Goal: Information Seeking & Learning: Learn about a topic

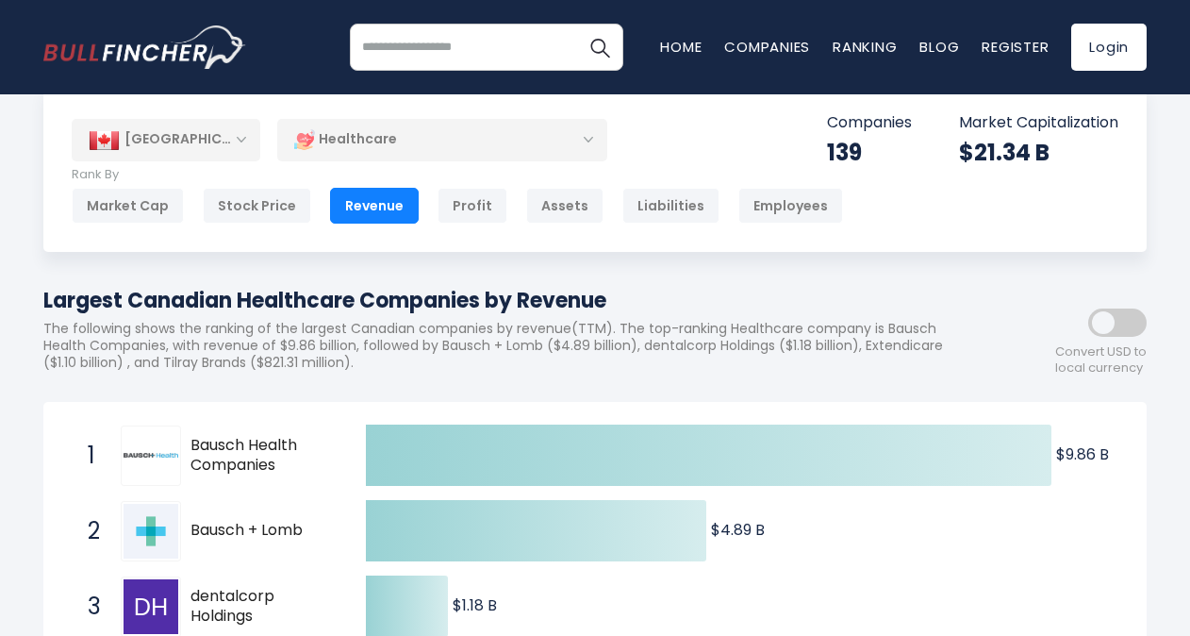
scroll to position [37, 0]
click at [240, 139] on div "[GEOGRAPHIC_DATA]" at bounding box center [166, 140] width 189 height 41
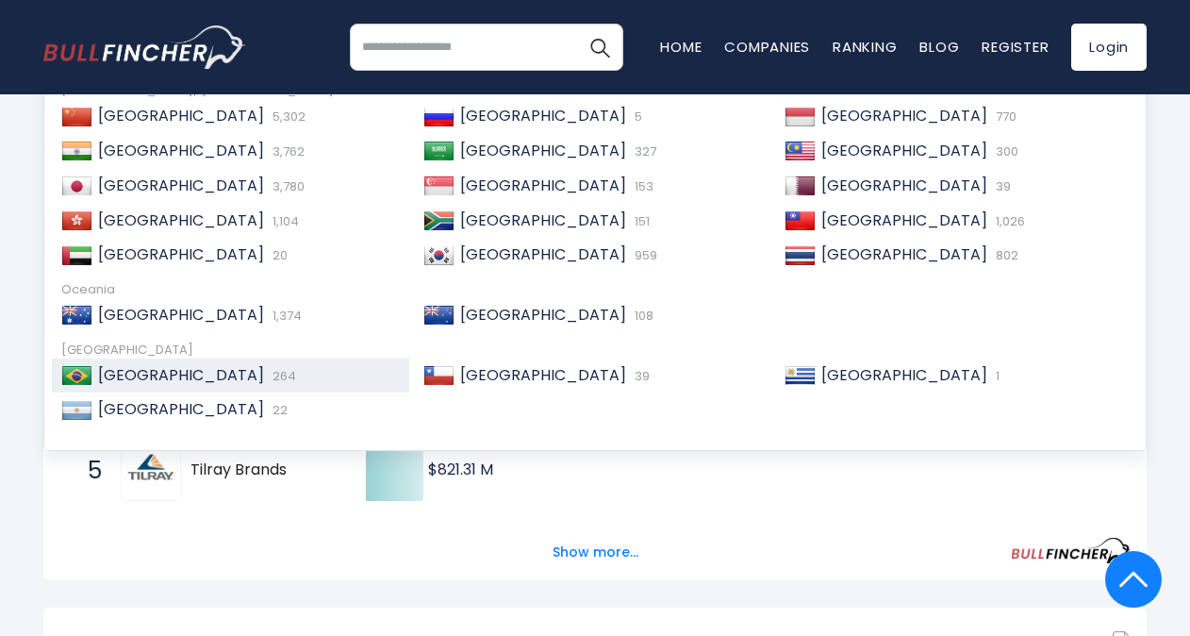
scroll to position [0, 0]
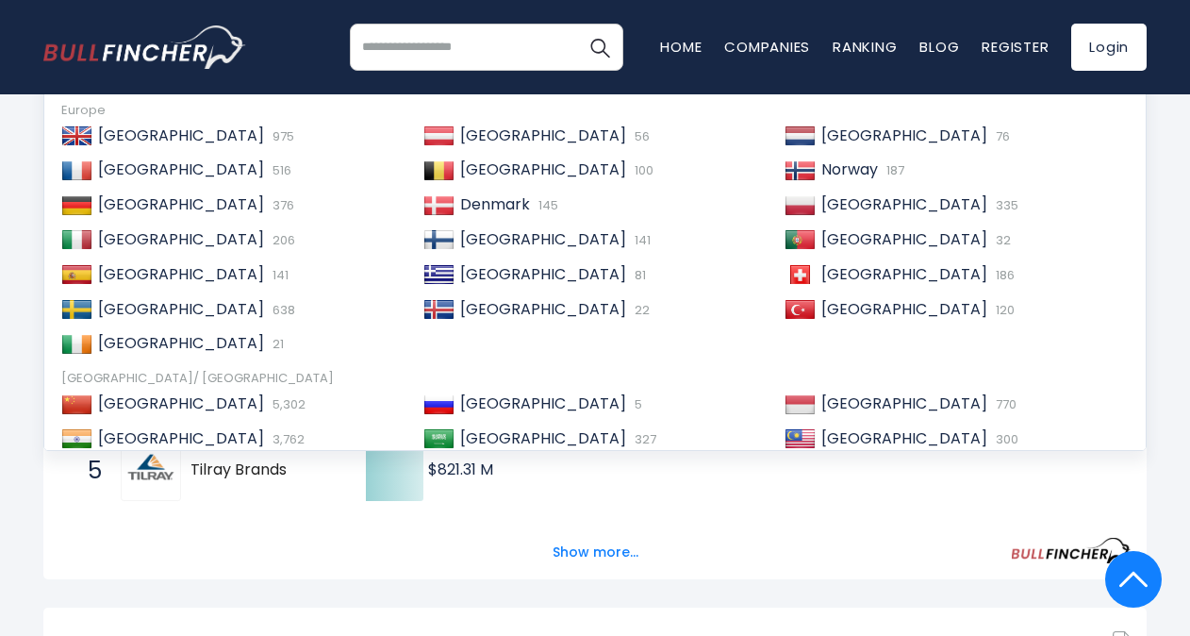
click at [439, 45] on input "search" at bounding box center [486, 47] width 273 height 47
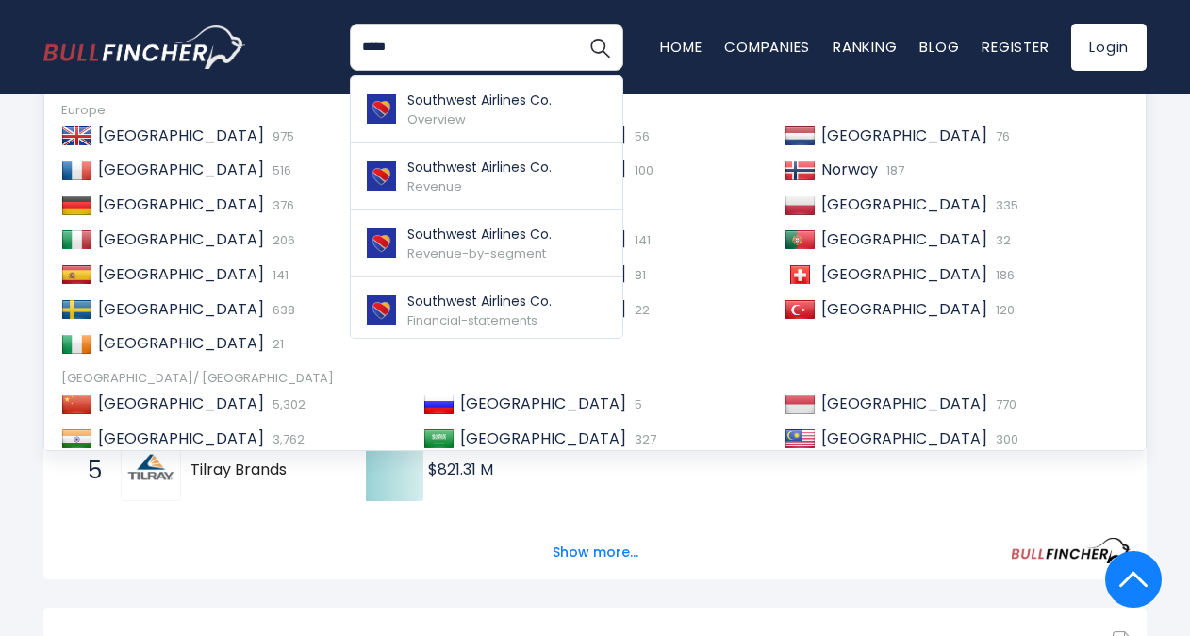
type input "*****"
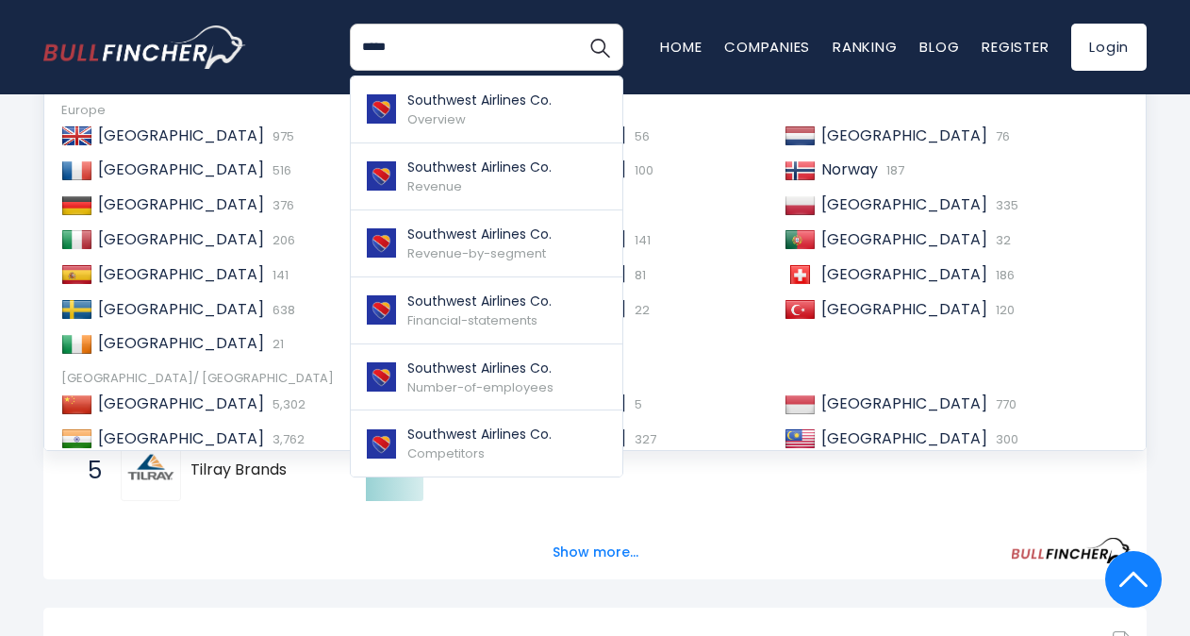
drag, startPoint x: 419, startPoint y: 46, endPoint x: 308, endPoint y: 46, distance: 110.3
click at [308, 46] on div "***** Southwest Airlines Co. Overview Southwest Airlines Co. Revenue Home" at bounding box center [594, 47] width 1103 height 94
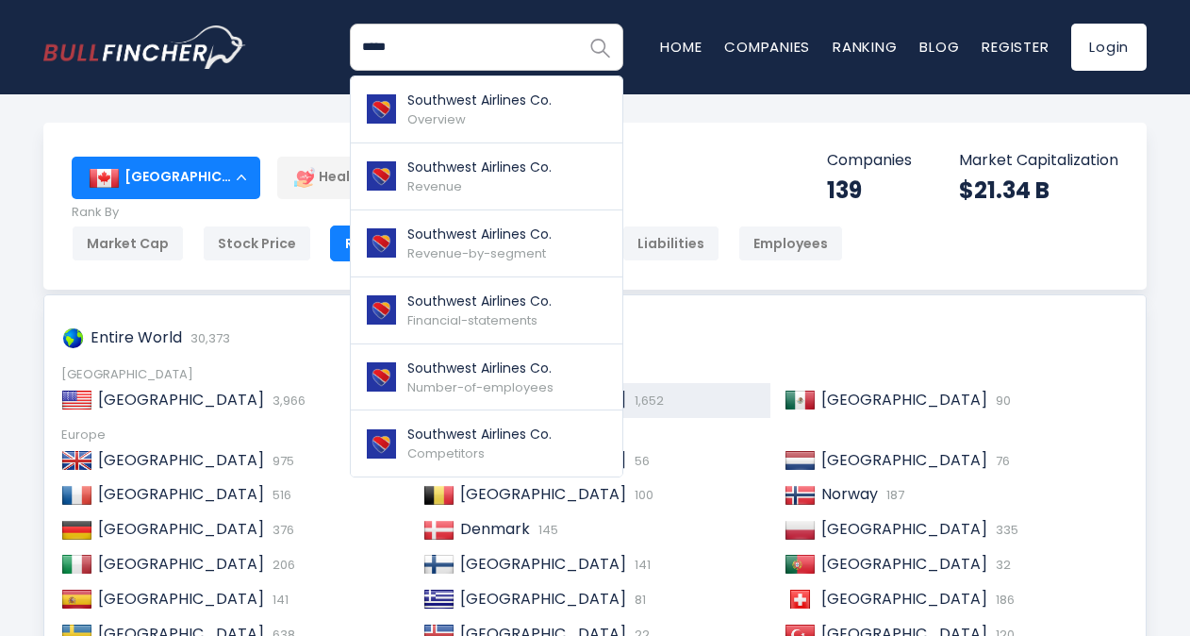
click at [598, 56] on img "Search" at bounding box center [599, 47] width 25 height 25
click at [379, 49] on input "*****" at bounding box center [486, 47] width 273 height 47
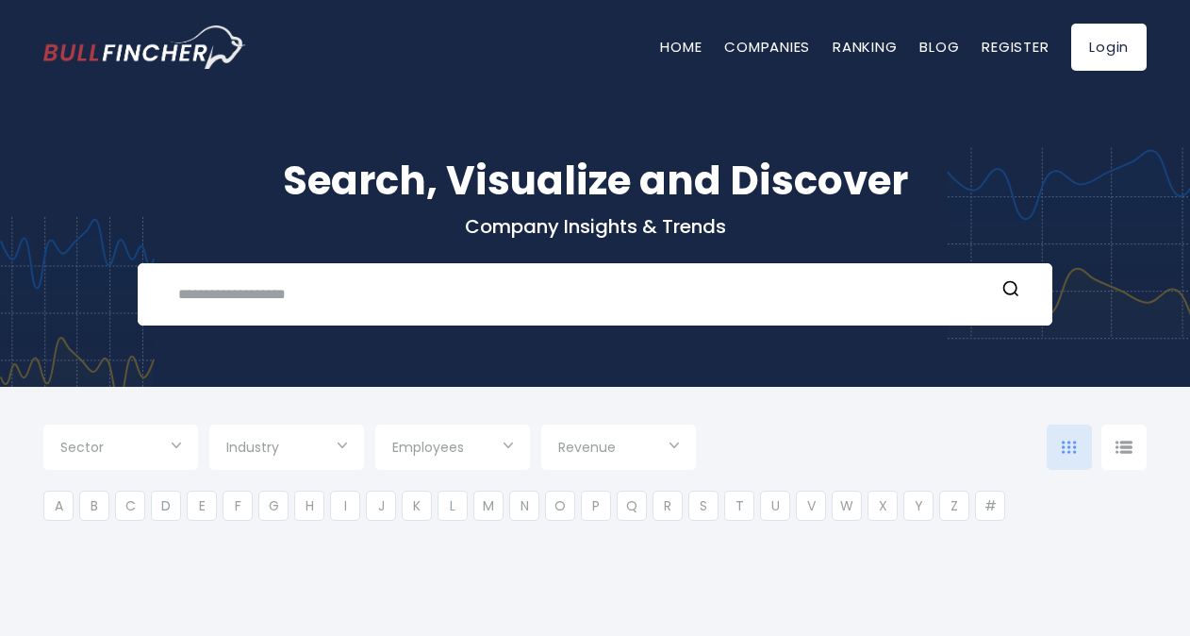
type input "***"
click at [113, 51] on img "Go to homepage" at bounding box center [144, 46] width 203 height 43
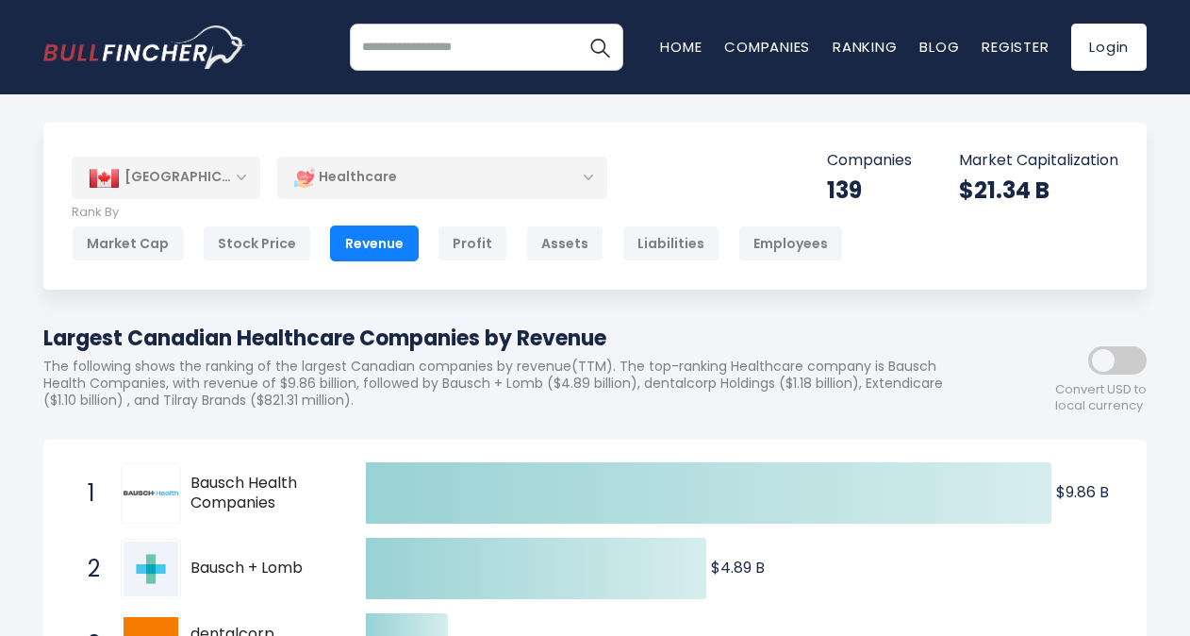
click at [240, 176] on div "[GEOGRAPHIC_DATA]" at bounding box center [166, 177] width 189 height 41
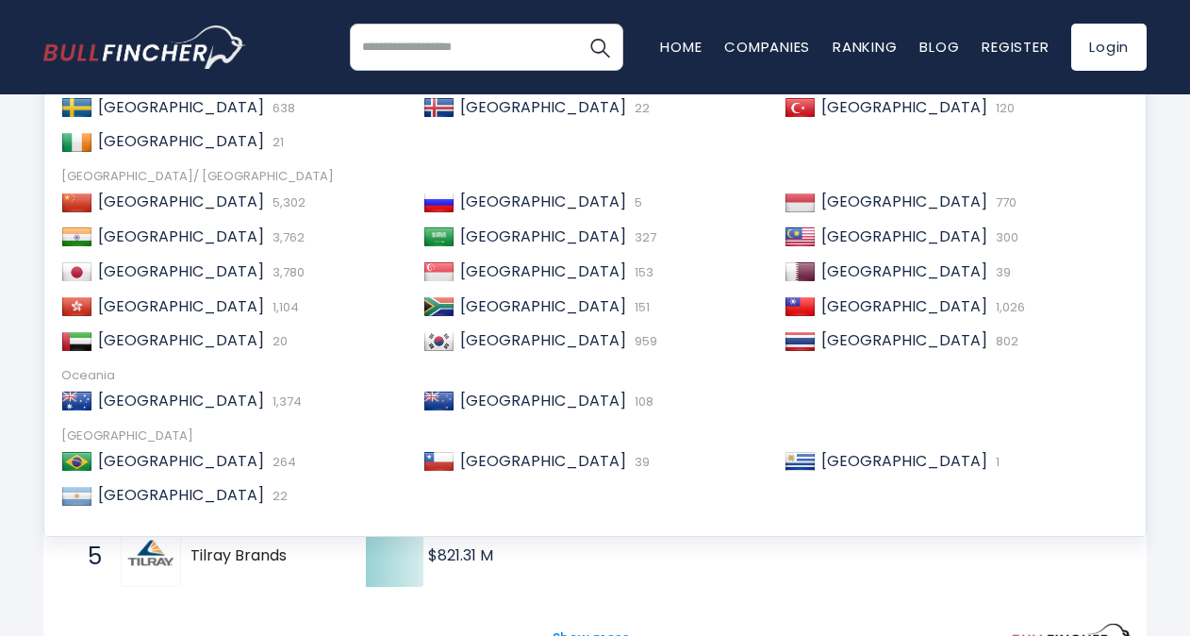
scroll to position [240, 0]
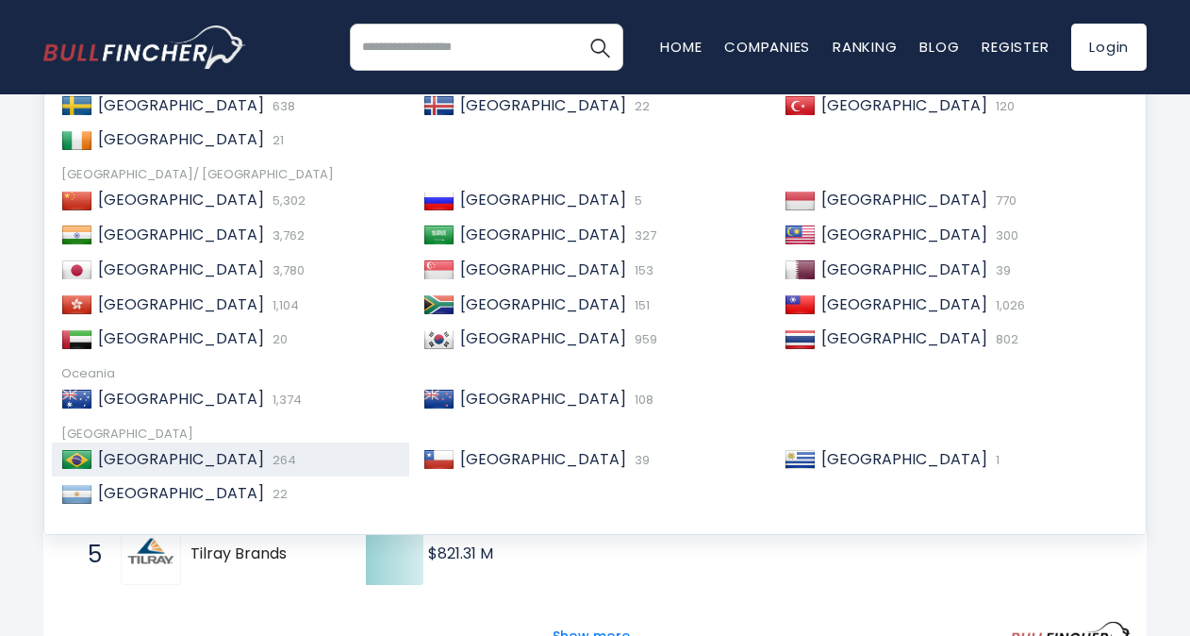
click at [109, 453] on span "[GEOGRAPHIC_DATA]" at bounding box center [181, 459] width 166 height 22
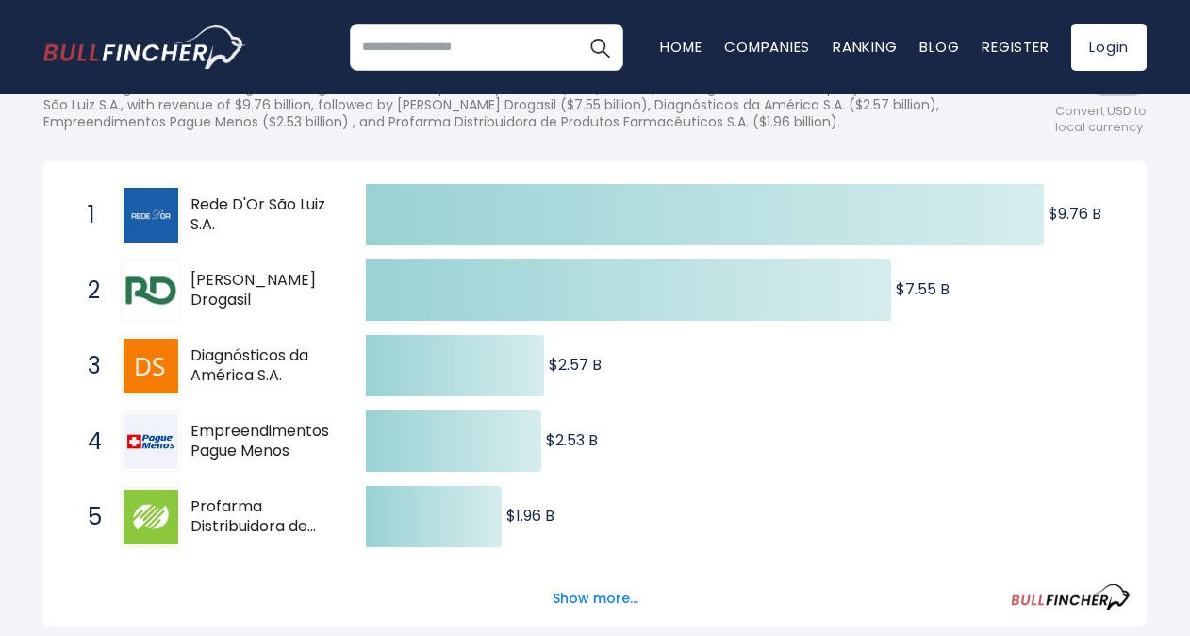
scroll to position [279, 0]
click at [304, 313] on div "2 Raia Drogasil RADL3.SA" at bounding box center [205, 289] width 255 height 60
drag, startPoint x: 309, startPoint y: 302, endPoint x: 178, endPoint y: 187, distance: 174.4
click at [59, 176] on div "1 Rede D'Or São Luiz S.A. RDOR3.SA 2 Raia Drogasil RADL3.SA 3 Diagnósticos da A…" at bounding box center [59, 176] width 0 height 0
drag, startPoint x: 178, startPoint y: 187, endPoint x: 259, endPoint y: 290, distance: 131.7
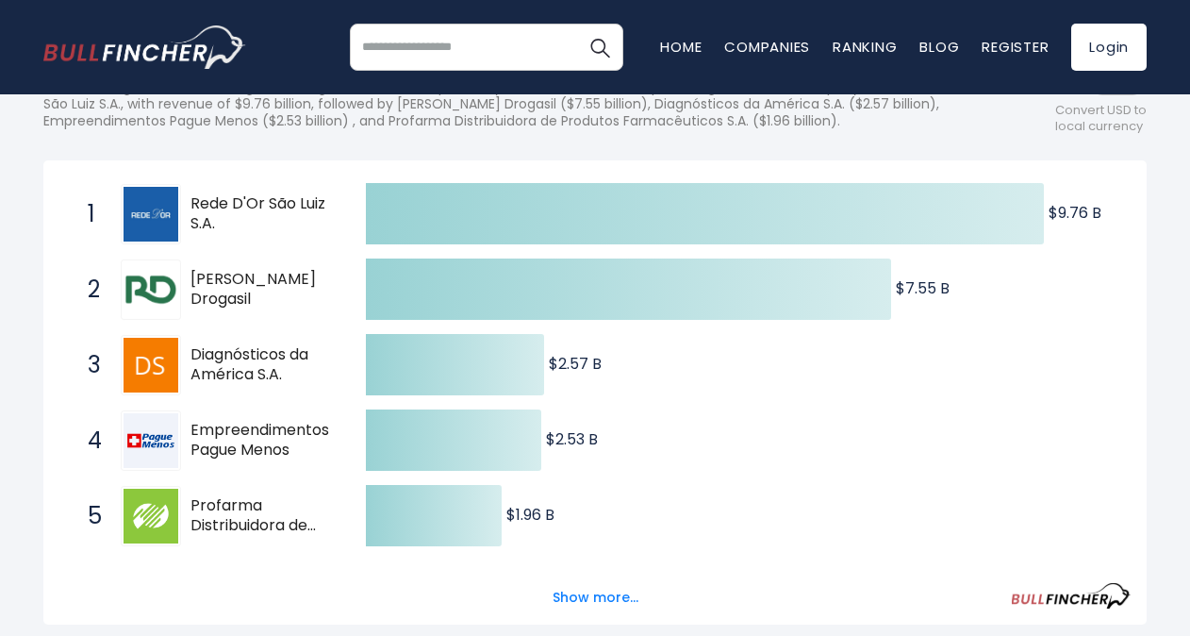
click at [59, 176] on div "1 Rede D'Or São Luiz S.A. RDOR3.SA 2 Raia Drogasil RADL3.SA 3 Diagnósticos da A…" at bounding box center [59, 176] width 0 height 0
drag, startPoint x: 57, startPoint y: 211, endPoint x: 312, endPoint y: 285, distance: 265.9
click at [312, 285] on div "Created with Highcharts 12.1.2 $9.76 B ​ $9.76 B $7.55 B ​ $7.55 B $2.57 B ​ $2…" at bounding box center [594, 392] width 1103 height 464
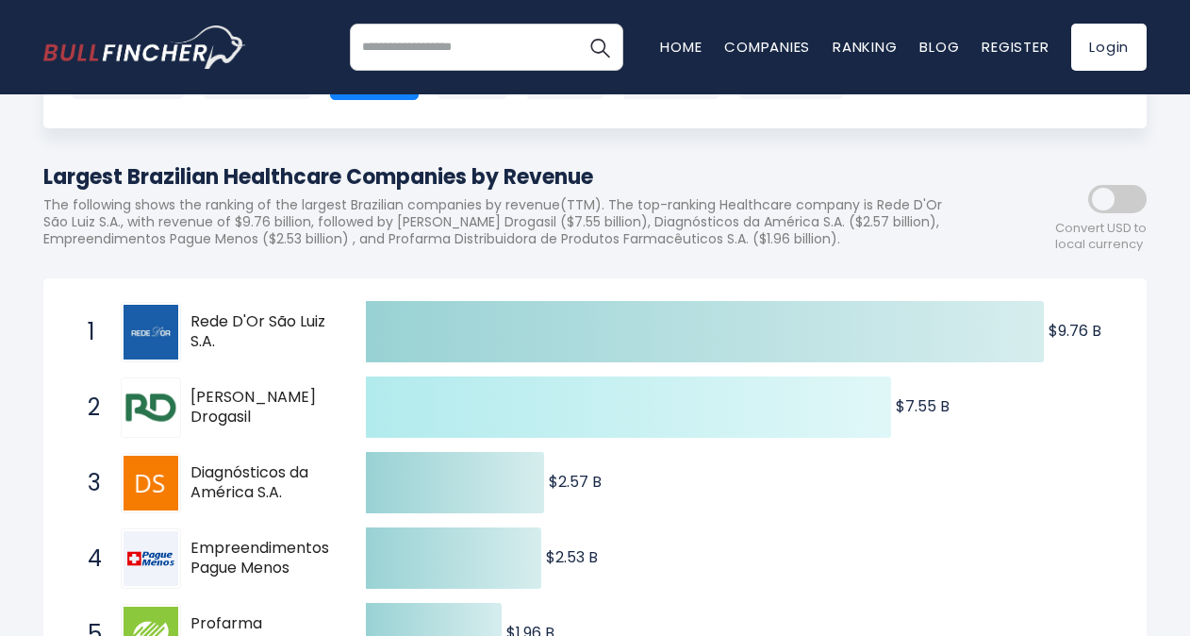
scroll to position [155, 0]
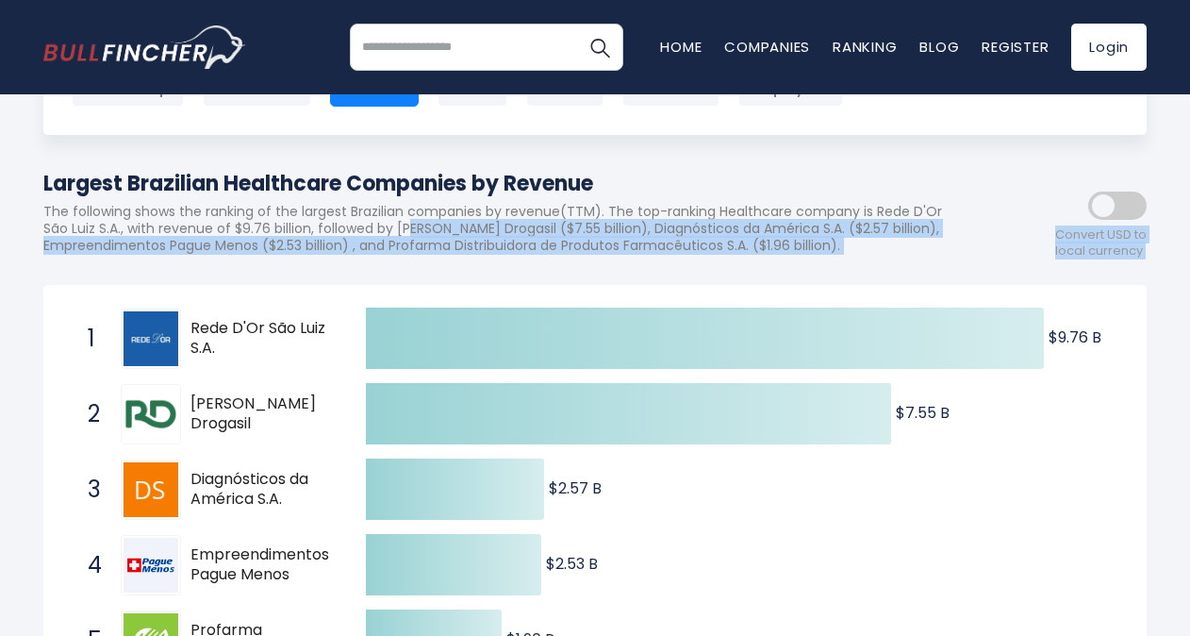
drag, startPoint x: 381, startPoint y: 221, endPoint x: 284, endPoint y: 438, distance: 237.6
drag, startPoint x: 284, startPoint y: 438, endPoint x: 260, endPoint y: 405, distance: 39.8
click at [260, 405] on div "2 Raia Drogasil RADL3.SA" at bounding box center [205, 414] width 255 height 60
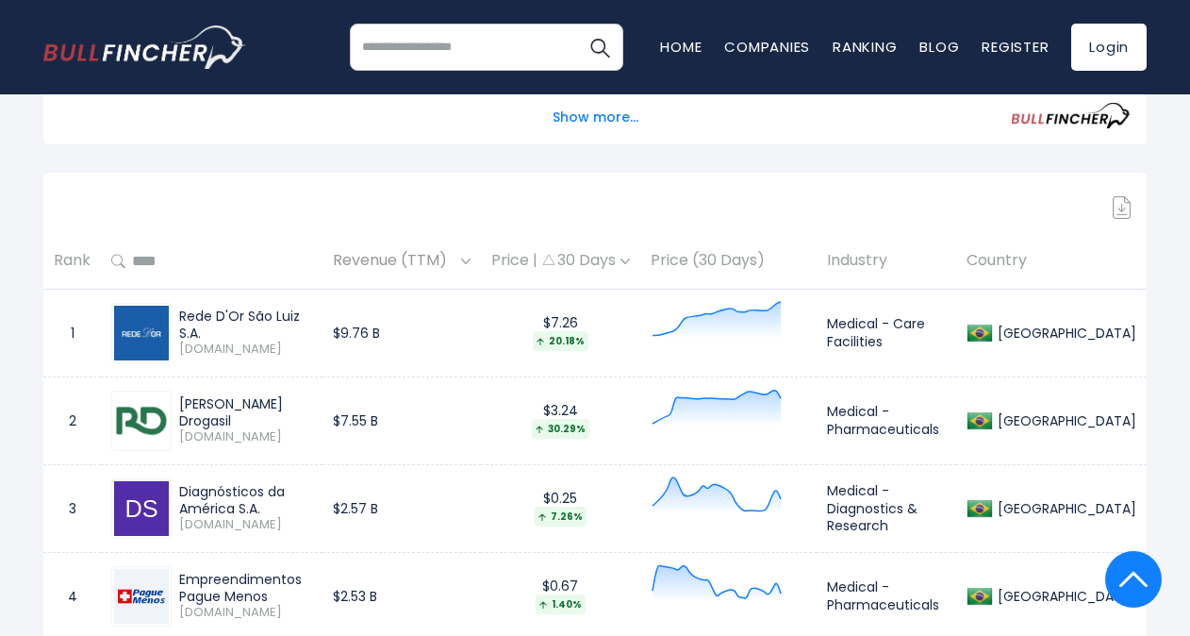
scroll to position [761, 0]
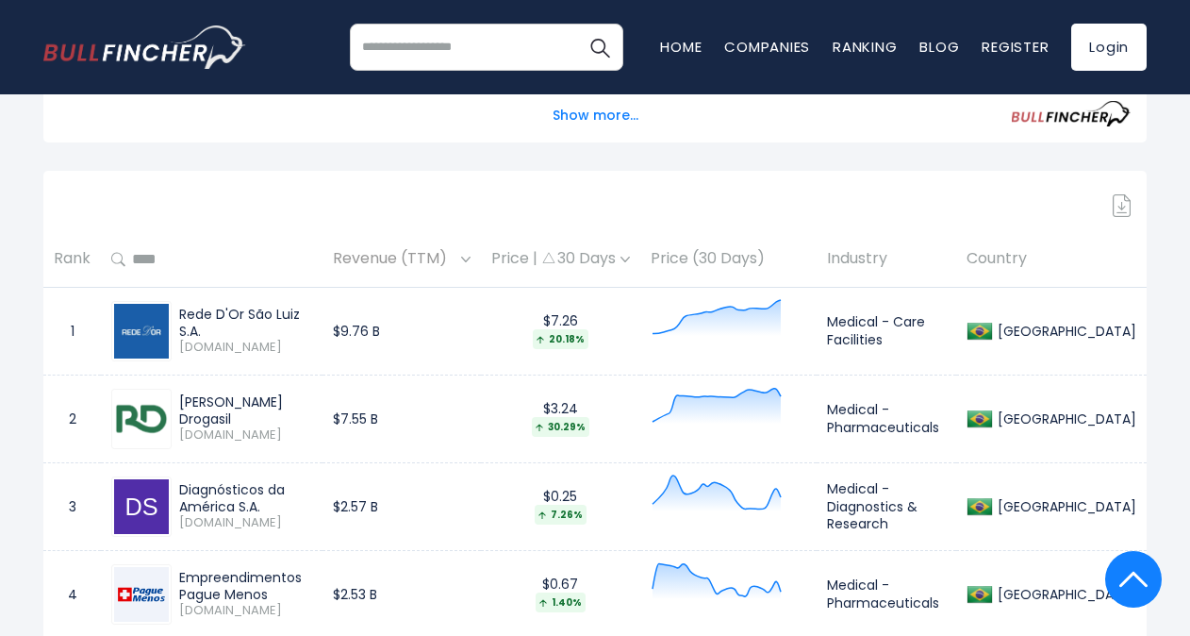
drag, startPoint x: 283, startPoint y: 411, endPoint x: 170, endPoint y: 325, distance: 142.0
copy tbody "Rede D'Or São Luiz S.A. RDOR3.SA $9.76 B $7.26 20.18% Medical - Care Facilities…"
click at [343, 157] on div "Brazil Entire World 30,373 North America United States 3,966" at bounding box center [595, 551] width 1132 height 2379
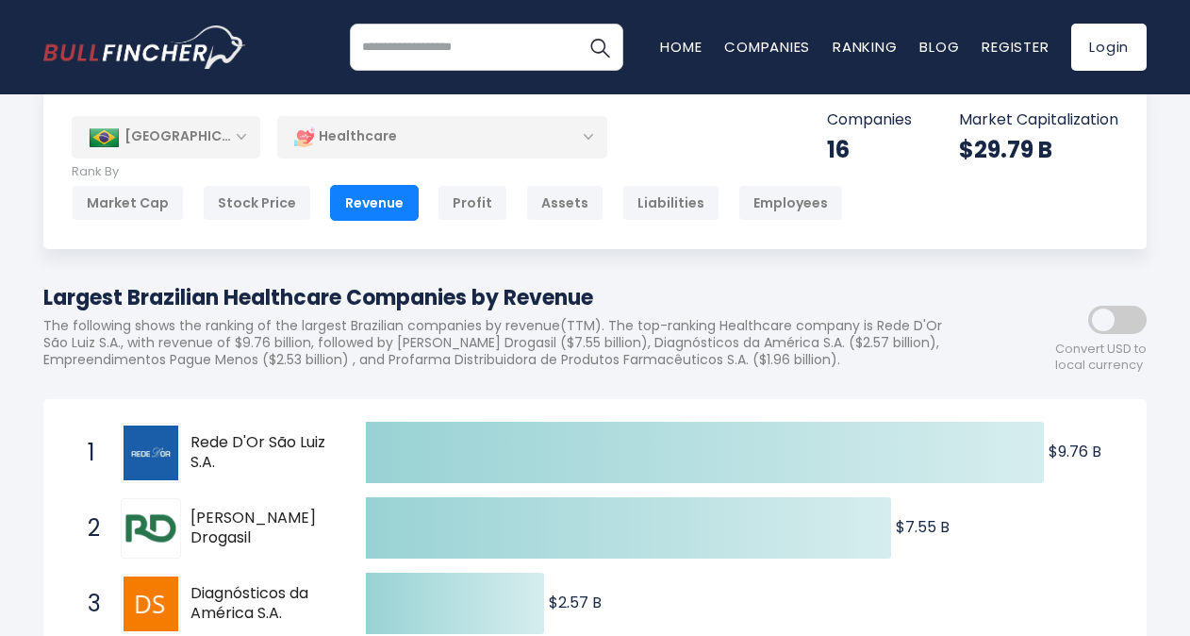
scroll to position [0, 0]
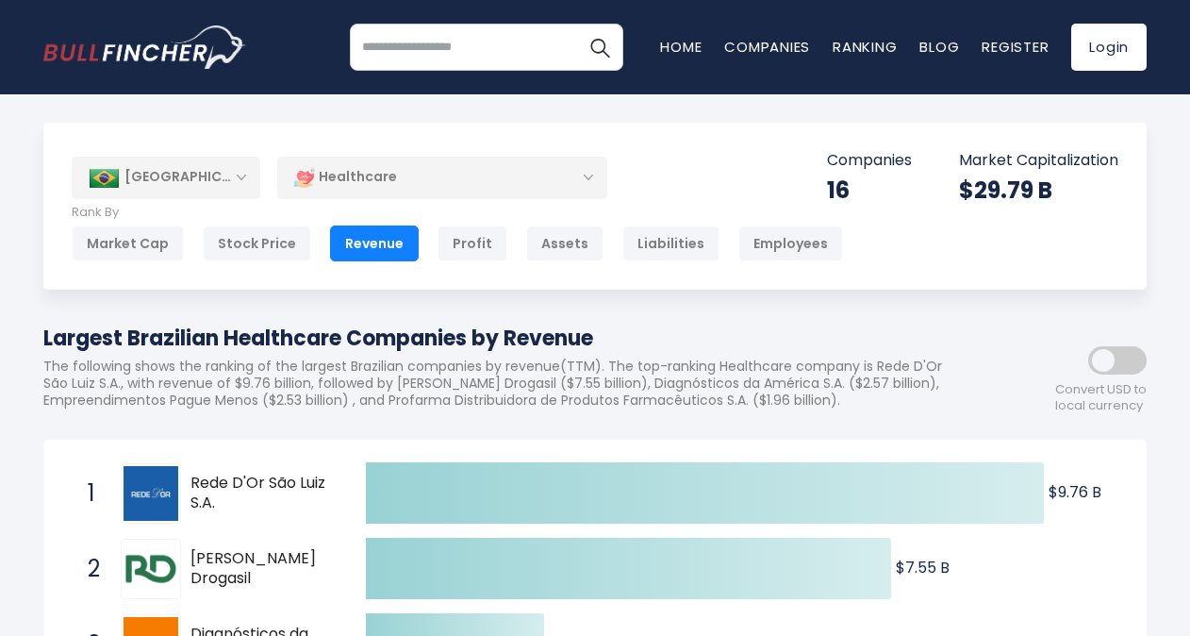
click at [247, 175] on div "[GEOGRAPHIC_DATA]" at bounding box center [166, 177] width 189 height 41
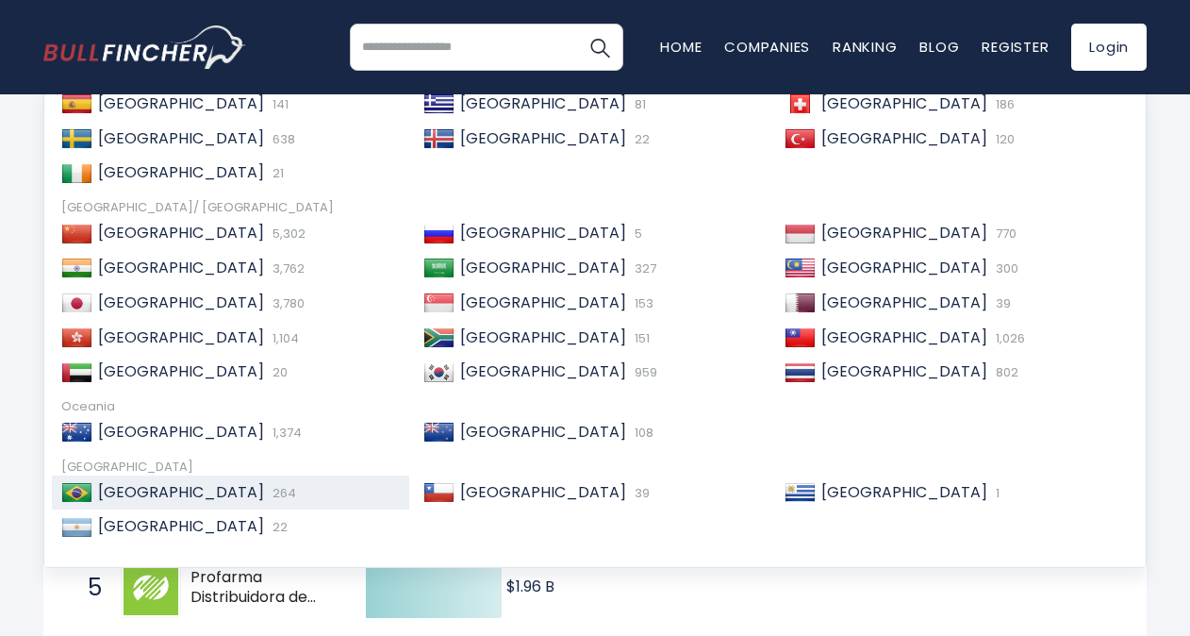
scroll to position [210, 0]
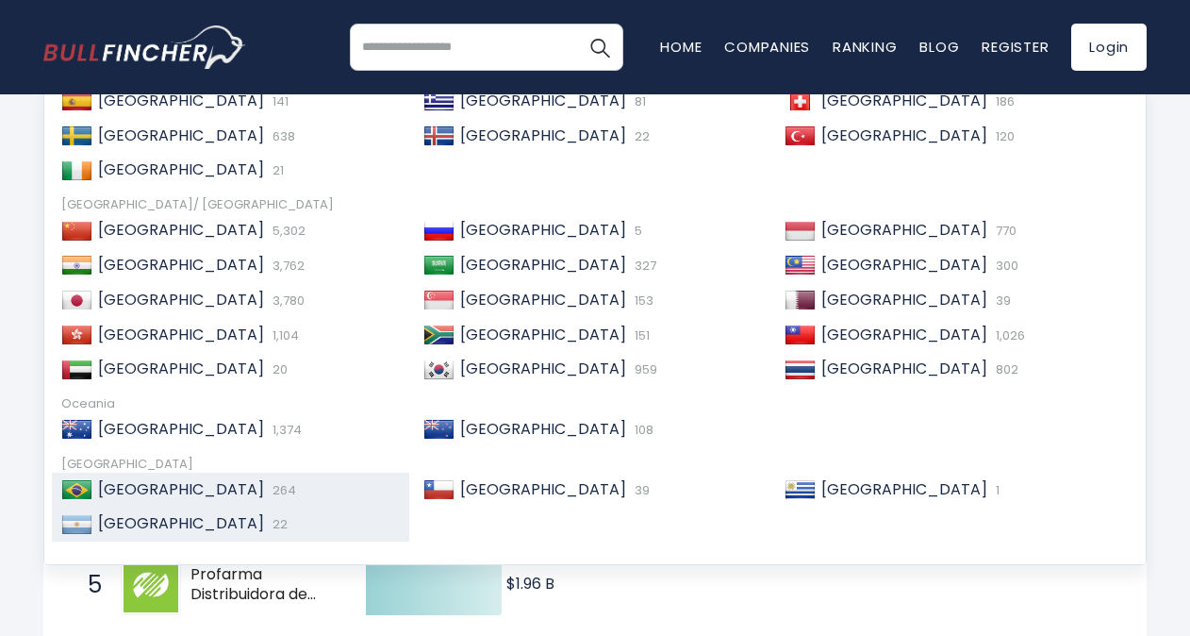
click at [143, 521] on span "[GEOGRAPHIC_DATA]" at bounding box center [181, 523] width 166 height 22
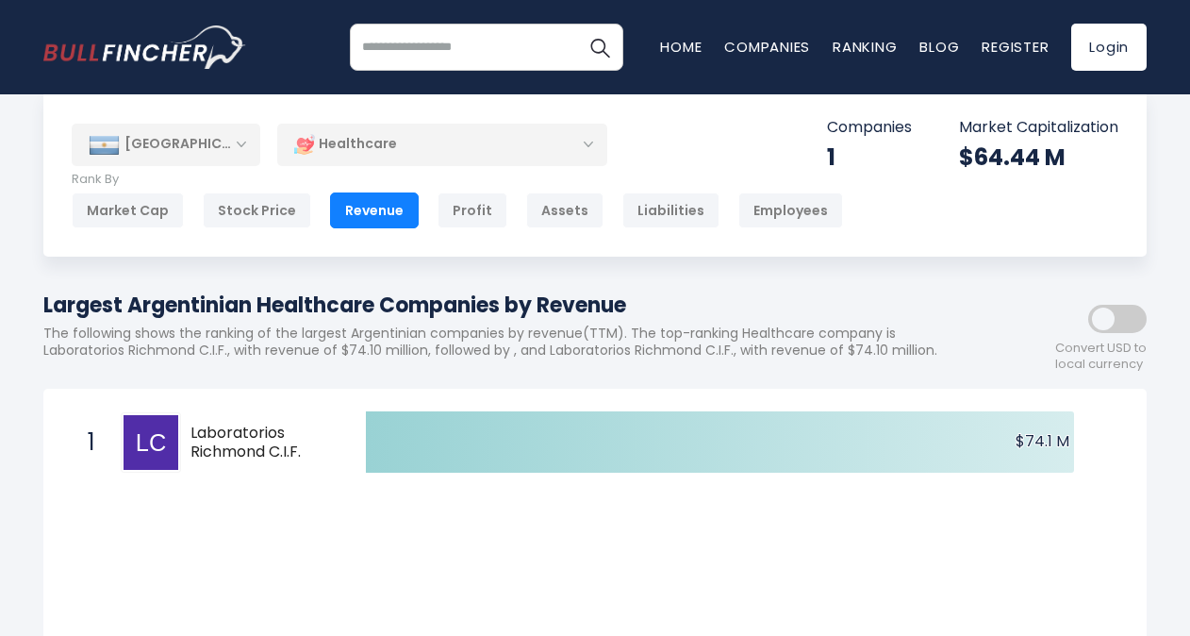
scroll to position [35, 0]
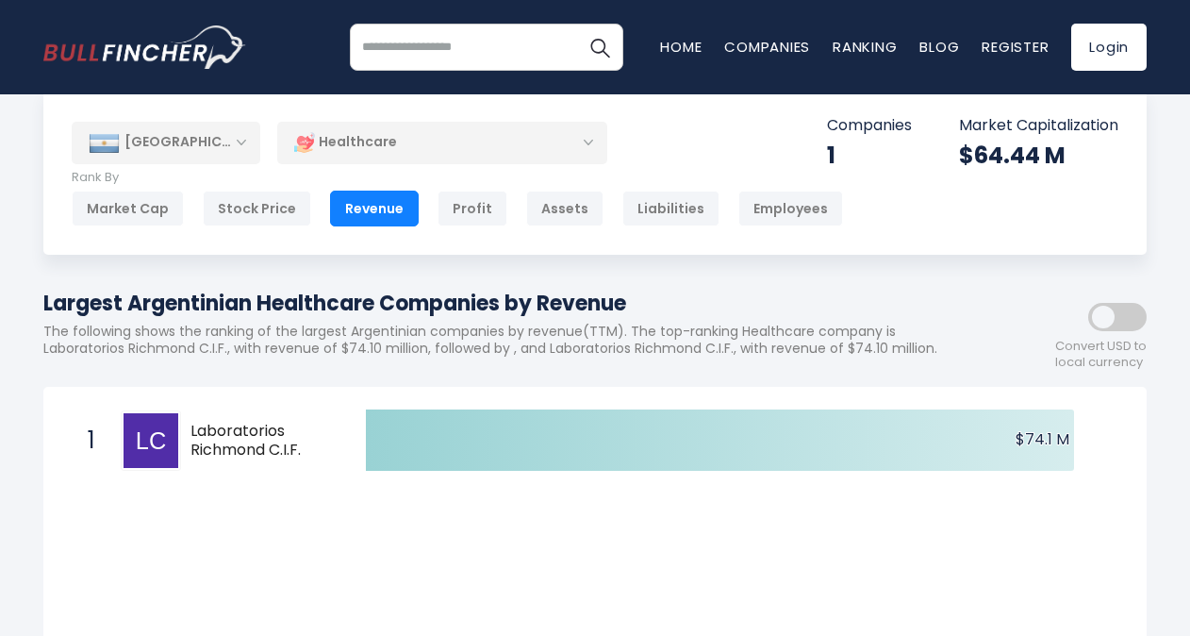
click at [240, 147] on div "[GEOGRAPHIC_DATA]" at bounding box center [166, 142] width 189 height 41
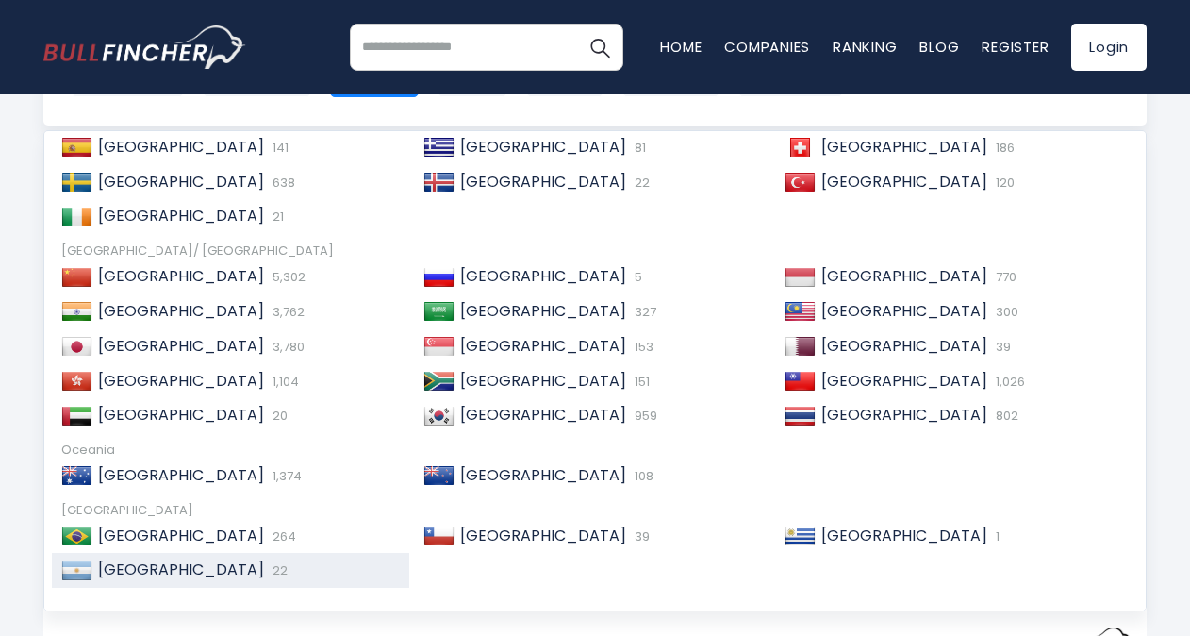
scroll to position [173, 0]
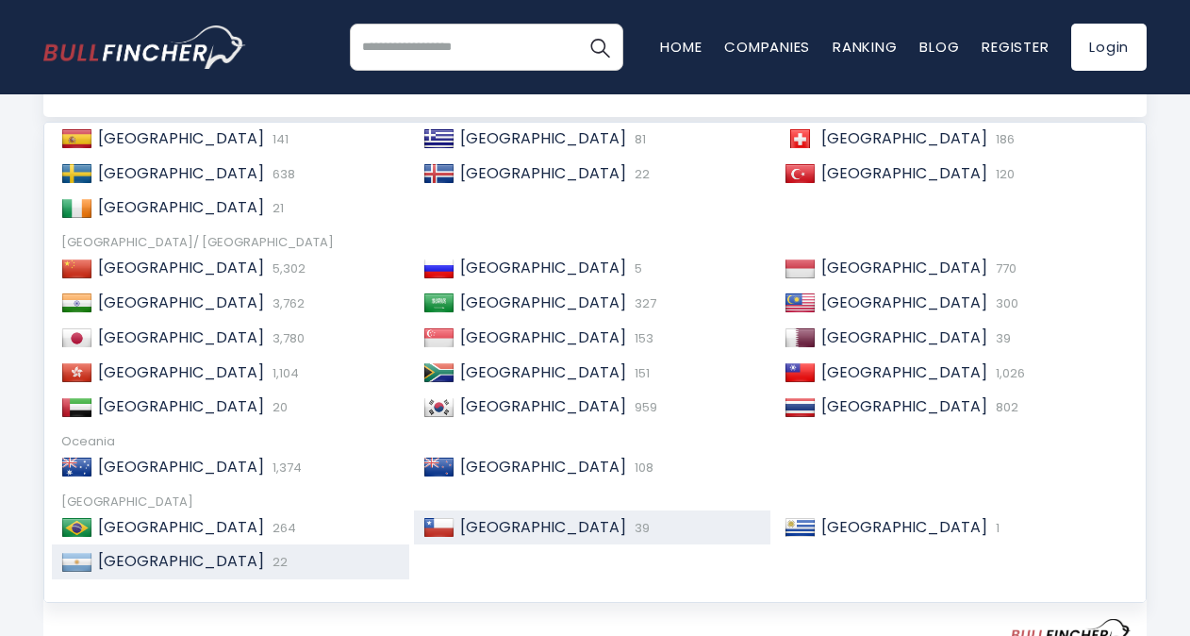
click at [467, 528] on span "[GEOGRAPHIC_DATA]" at bounding box center [543, 527] width 166 height 22
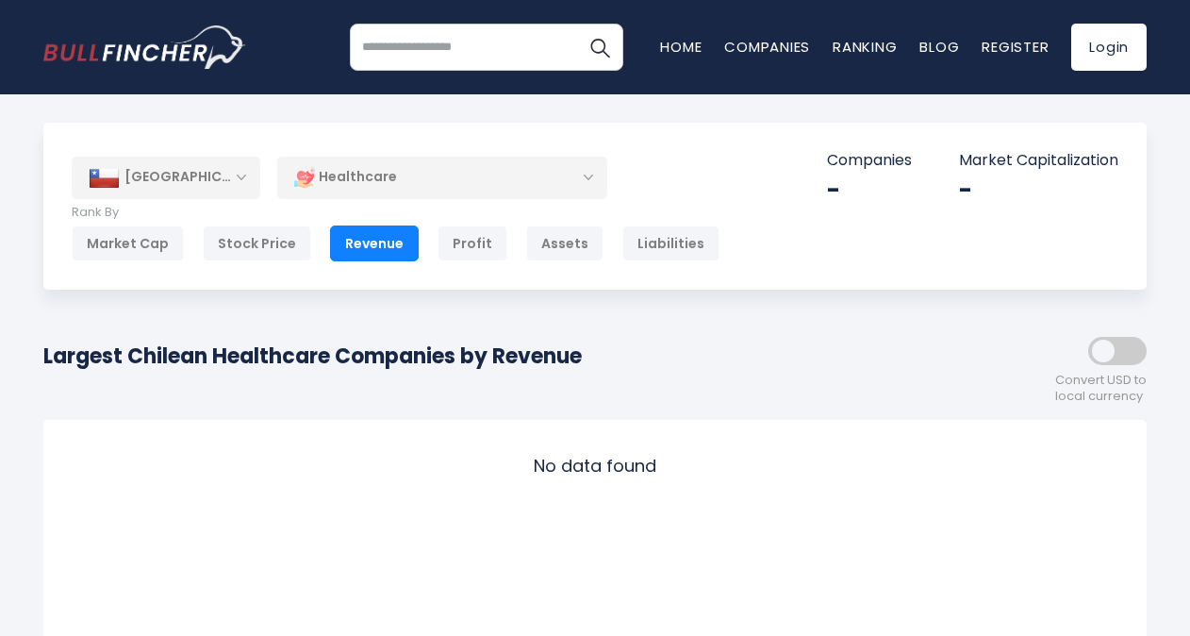
click at [239, 164] on div "[GEOGRAPHIC_DATA]" at bounding box center [166, 177] width 189 height 41
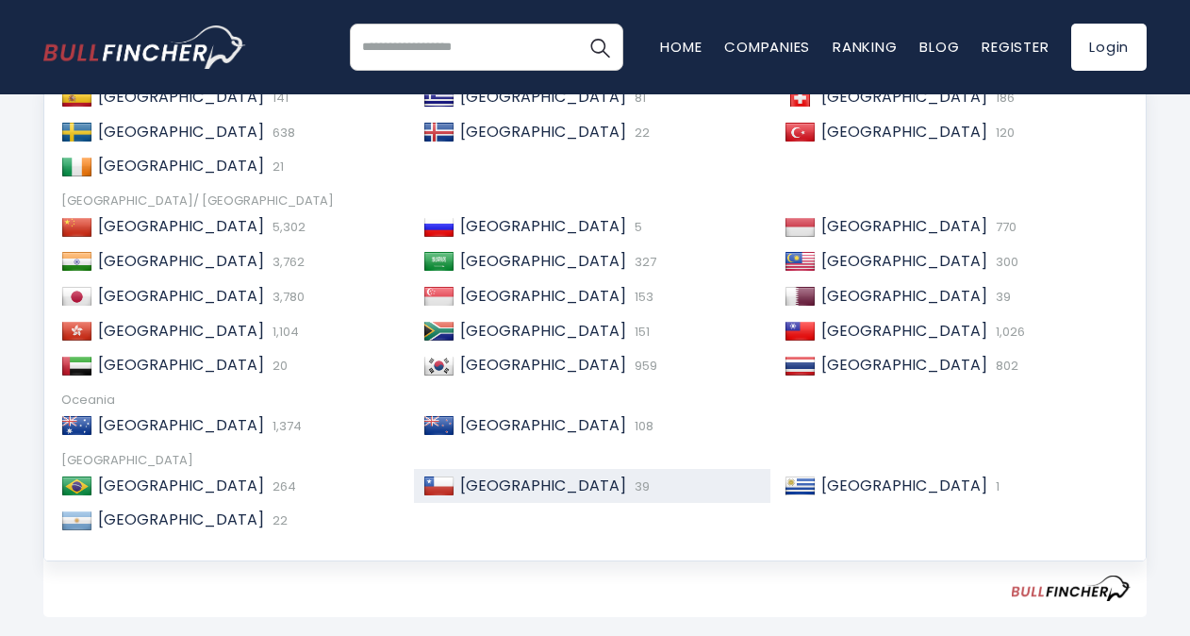
scroll to position [220, 0]
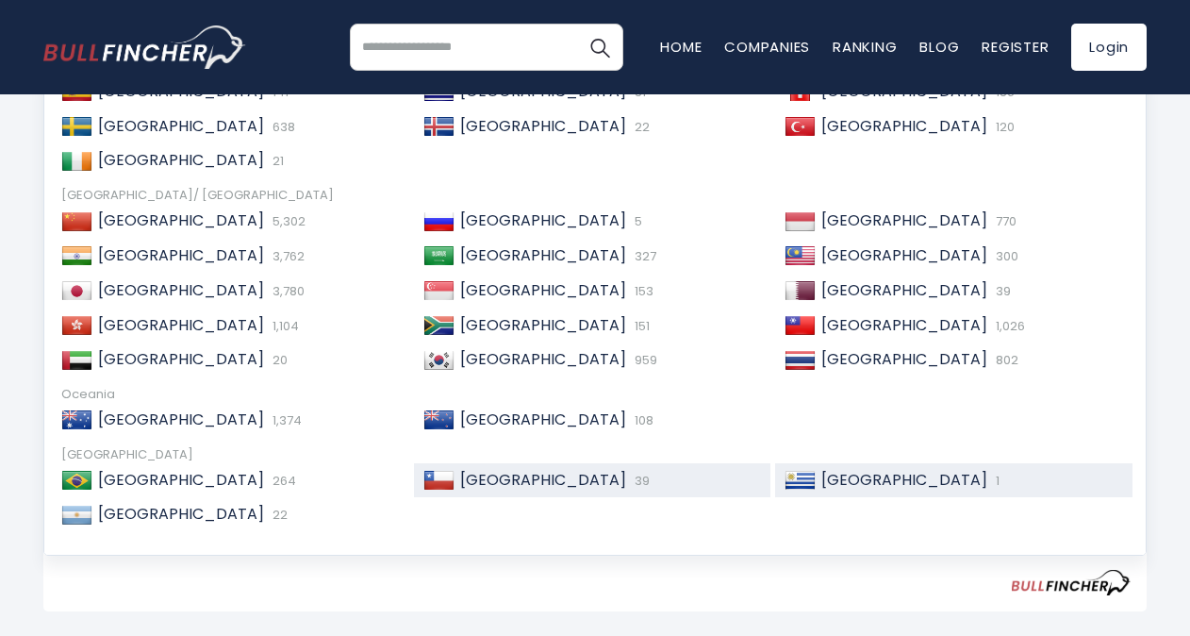
click at [991, 484] on span "1" at bounding box center [995, 480] width 8 height 18
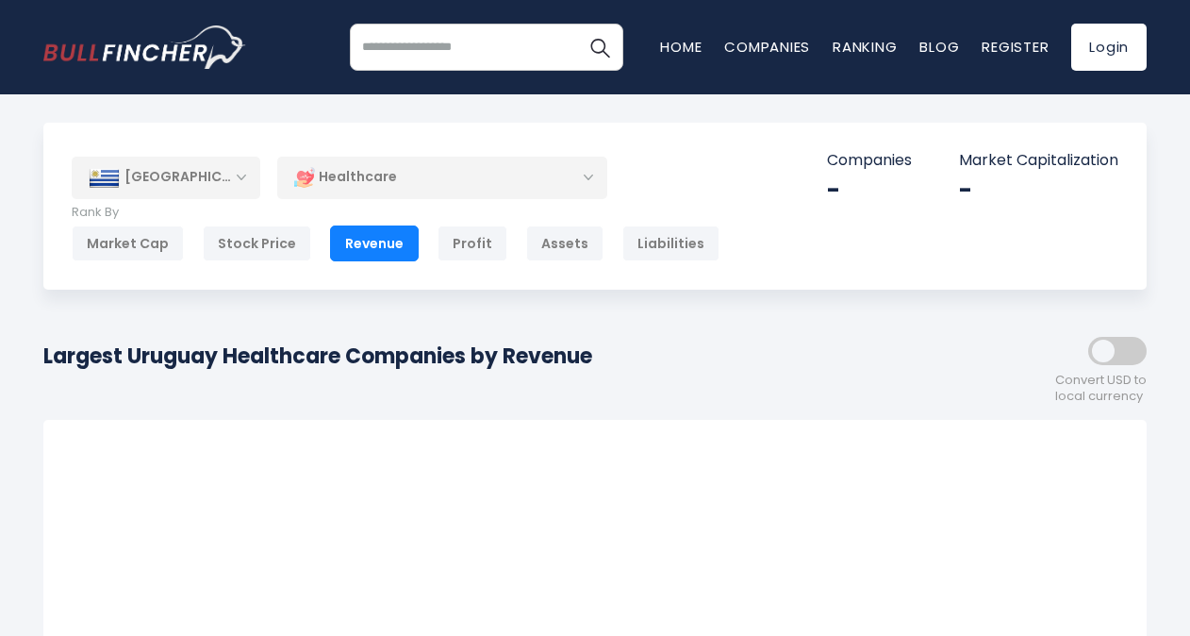
click at [245, 183] on div "[GEOGRAPHIC_DATA]" at bounding box center [166, 177] width 189 height 41
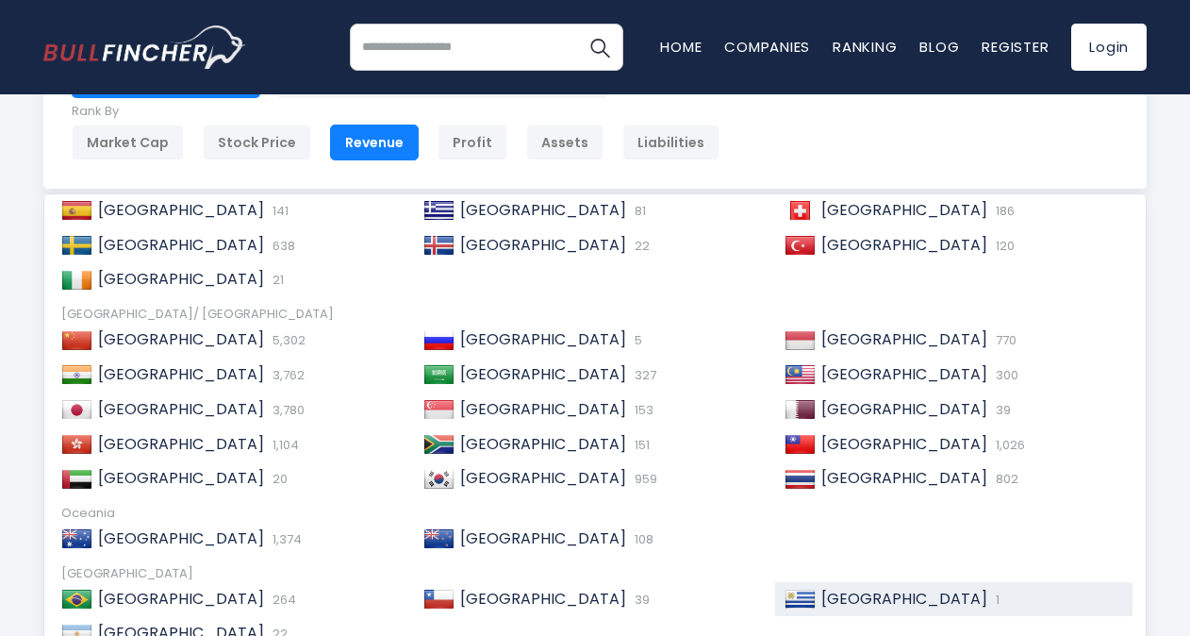
scroll to position [102, 0]
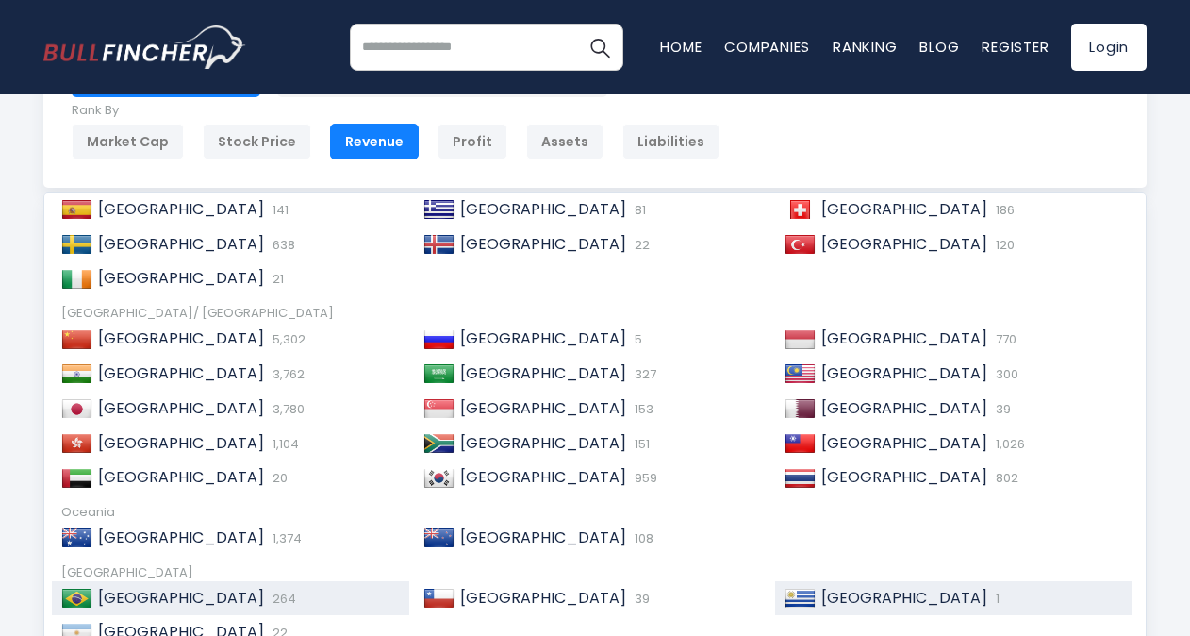
click at [268, 594] on span "264" at bounding box center [282, 598] width 28 height 18
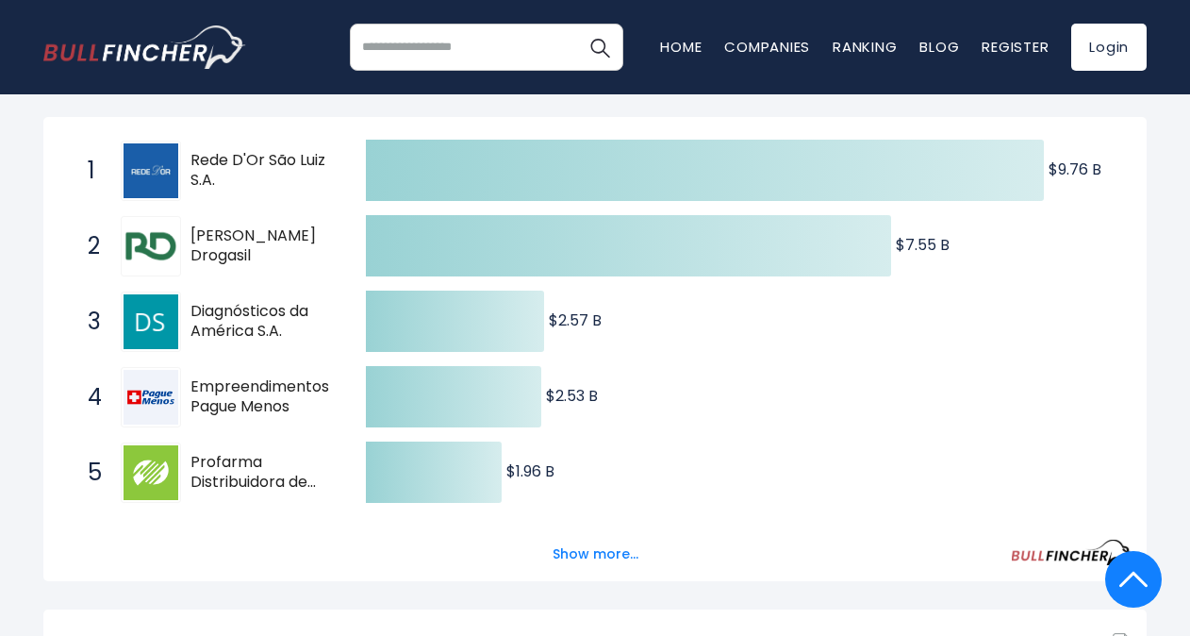
scroll to position [325, 0]
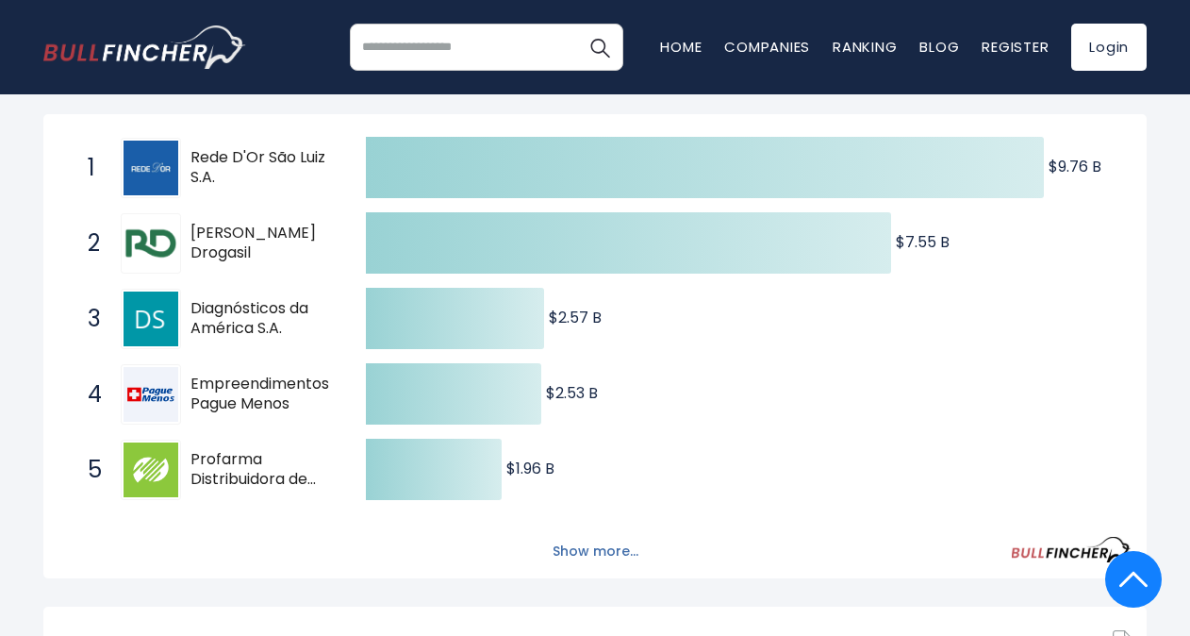
click at [598, 553] on button "Show more..." at bounding box center [595, 551] width 108 height 31
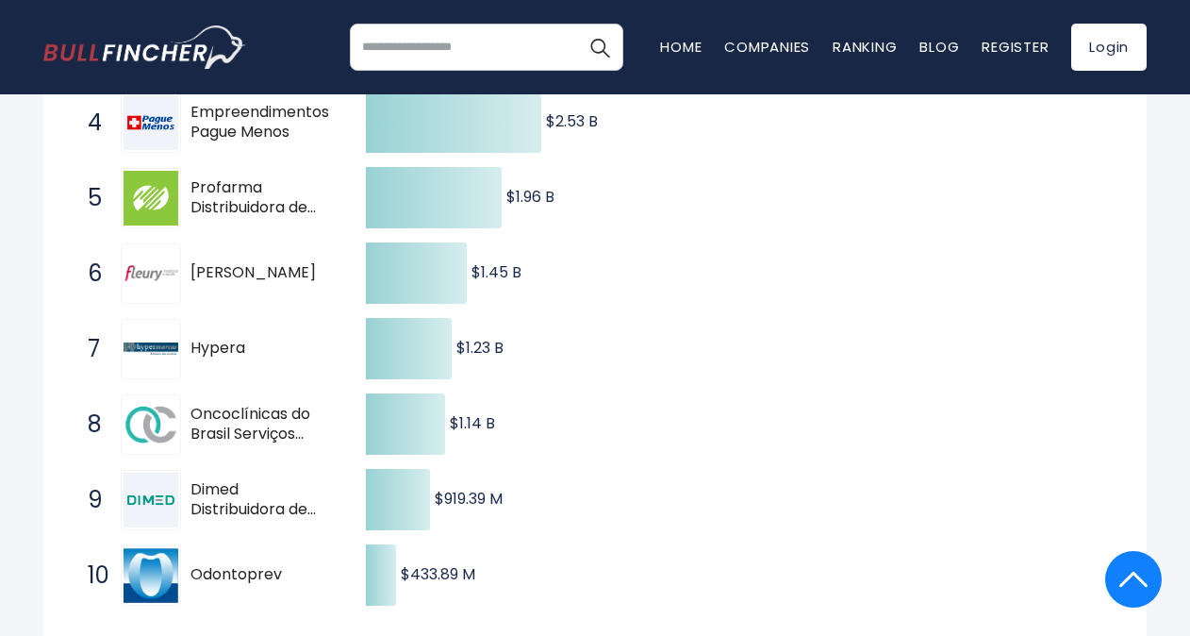
scroll to position [589, 0]
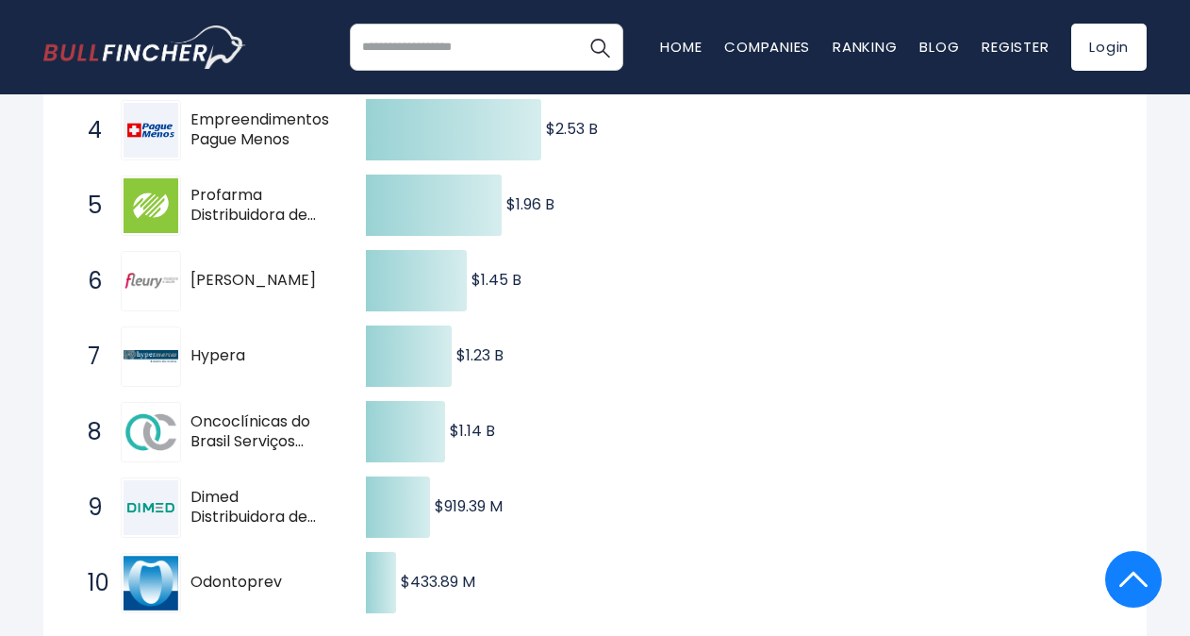
click at [710, 517] on icon "Created with Highcharts 12.1.2 $9.76 B ​ $9.76 B $7.55 B ​ $7.55 B $2.57 B ​ $2…" at bounding box center [594, 243] width 1071 height 754
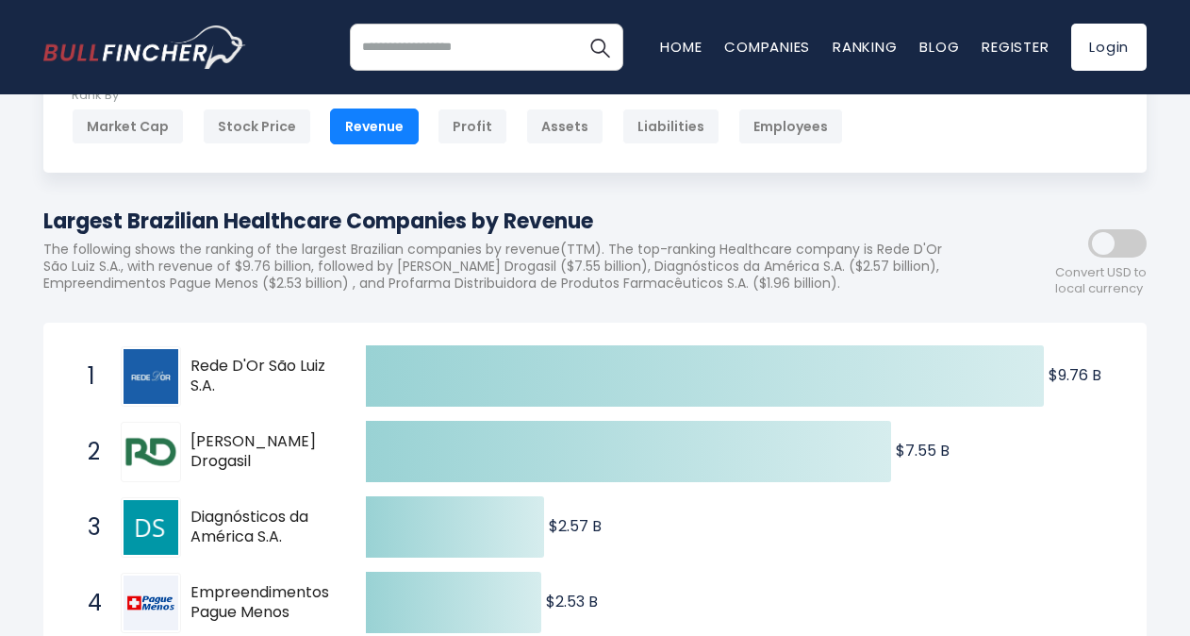
scroll to position [0, 0]
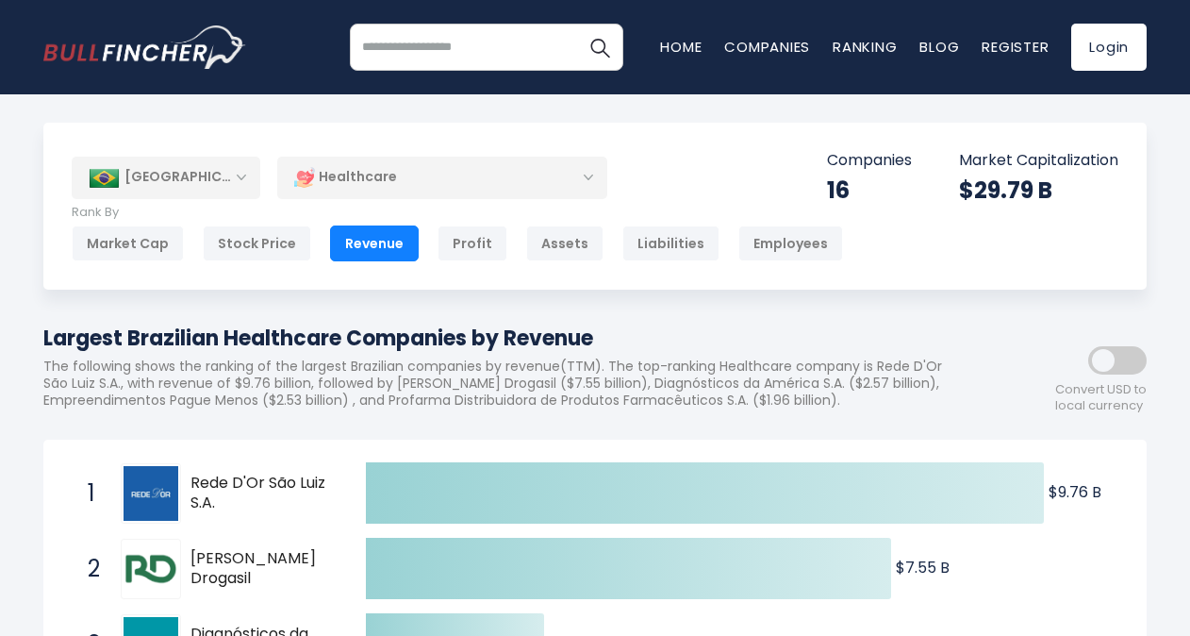
click at [240, 177] on div "[GEOGRAPHIC_DATA]" at bounding box center [166, 177] width 189 height 41
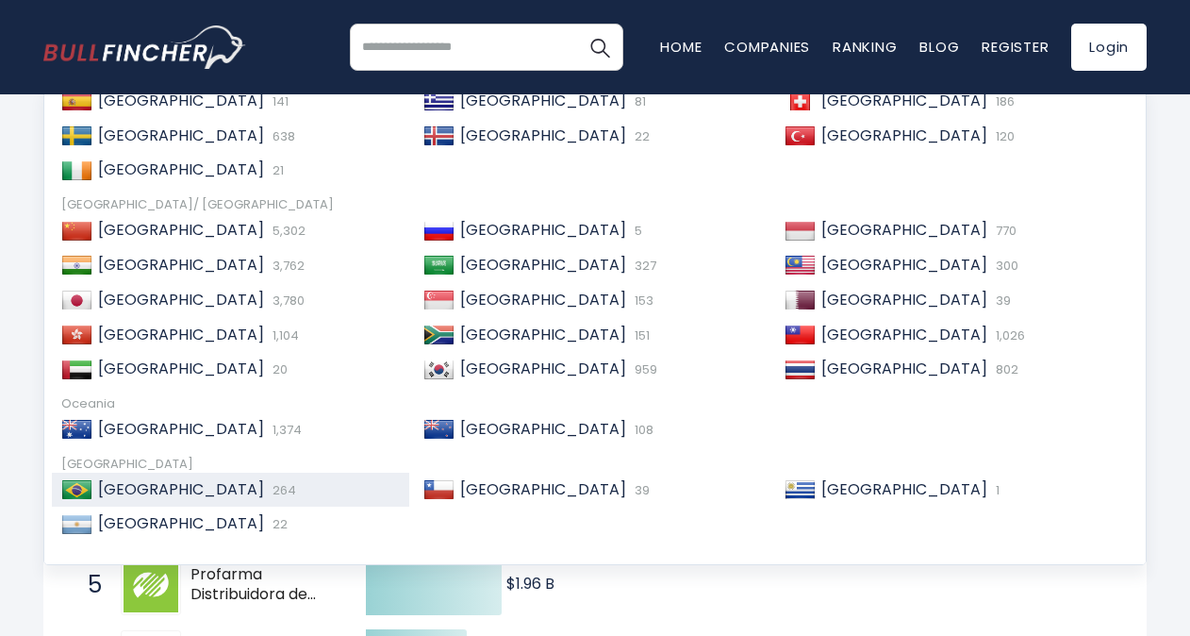
scroll to position [211, 0]
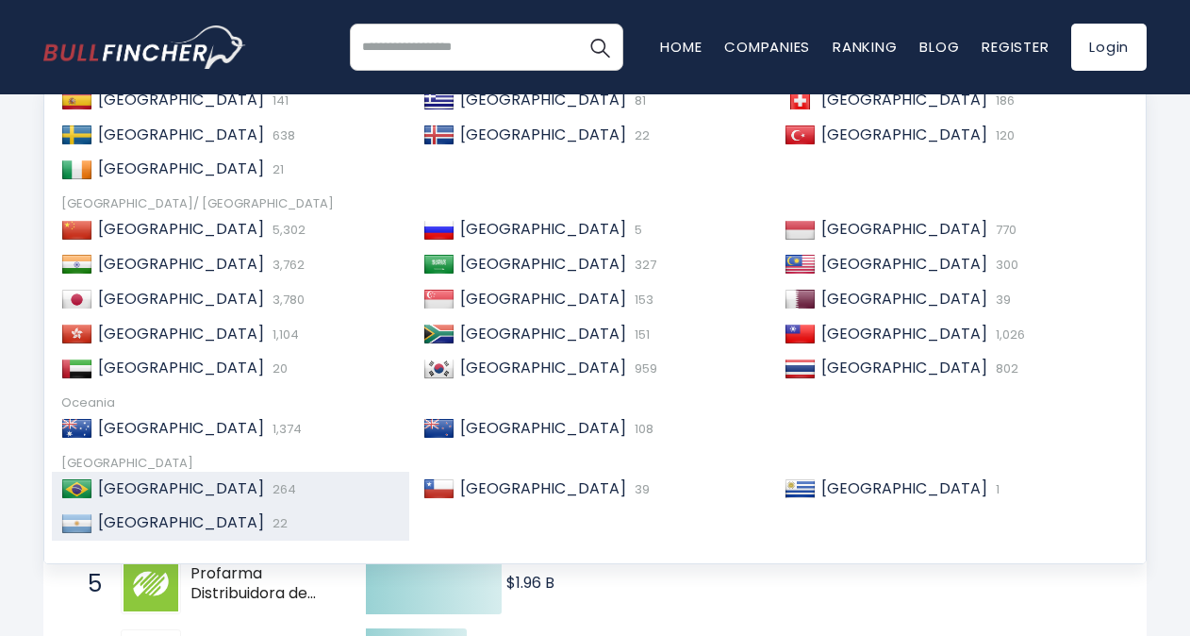
click at [194, 532] on div "Argentina 22" at bounding box center [230, 522] width 357 height 35
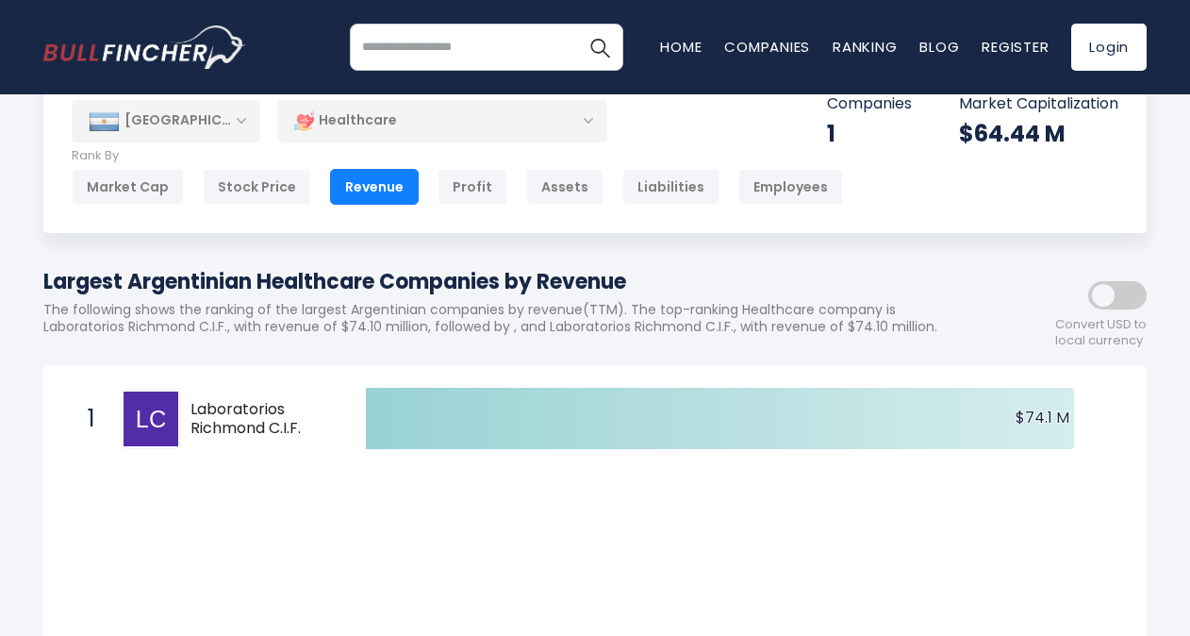
scroll to position [46, 0]
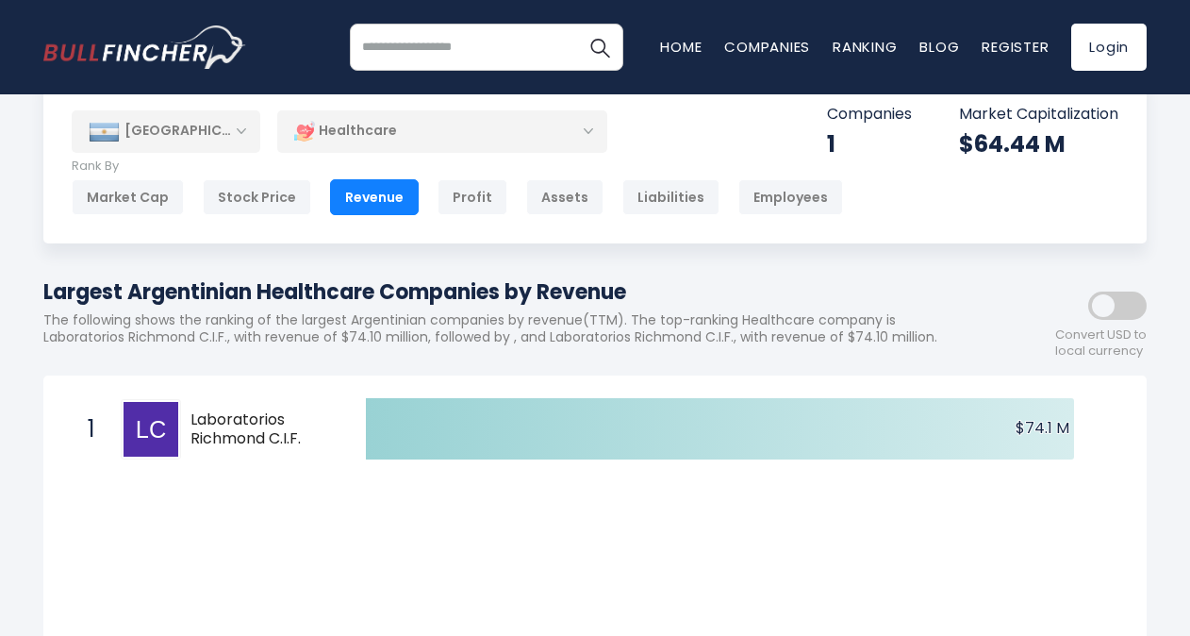
click at [237, 128] on div "[GEOGRAPHIC_DATA]" at bounding box center [166, 130] width 189 height 41
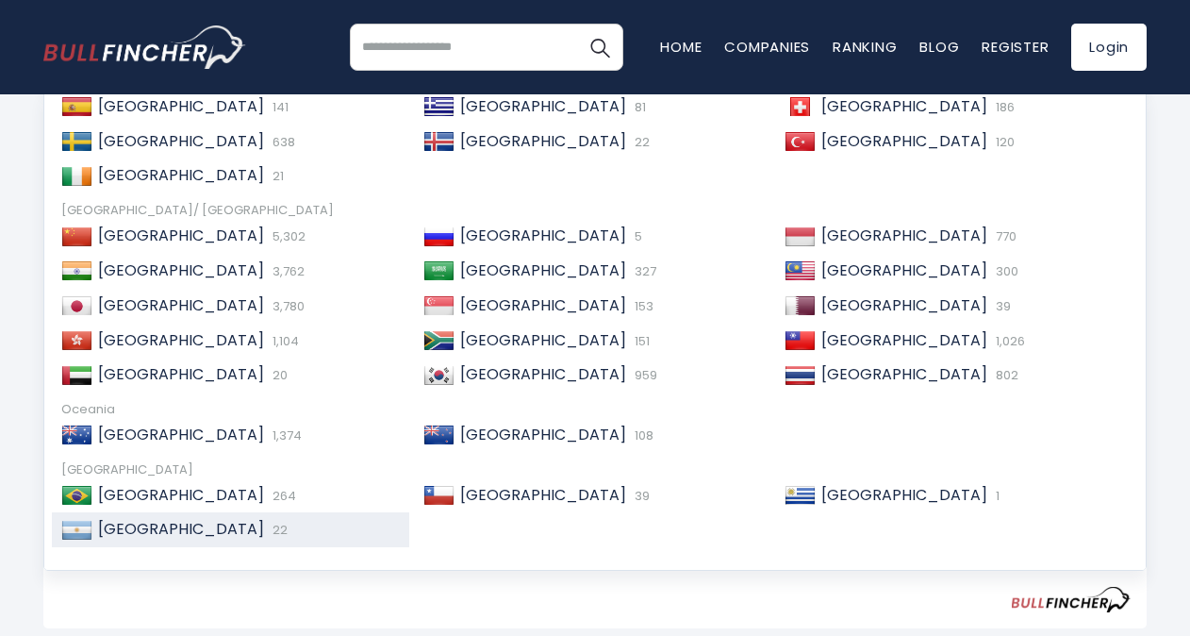
scroll to position [208, 0]
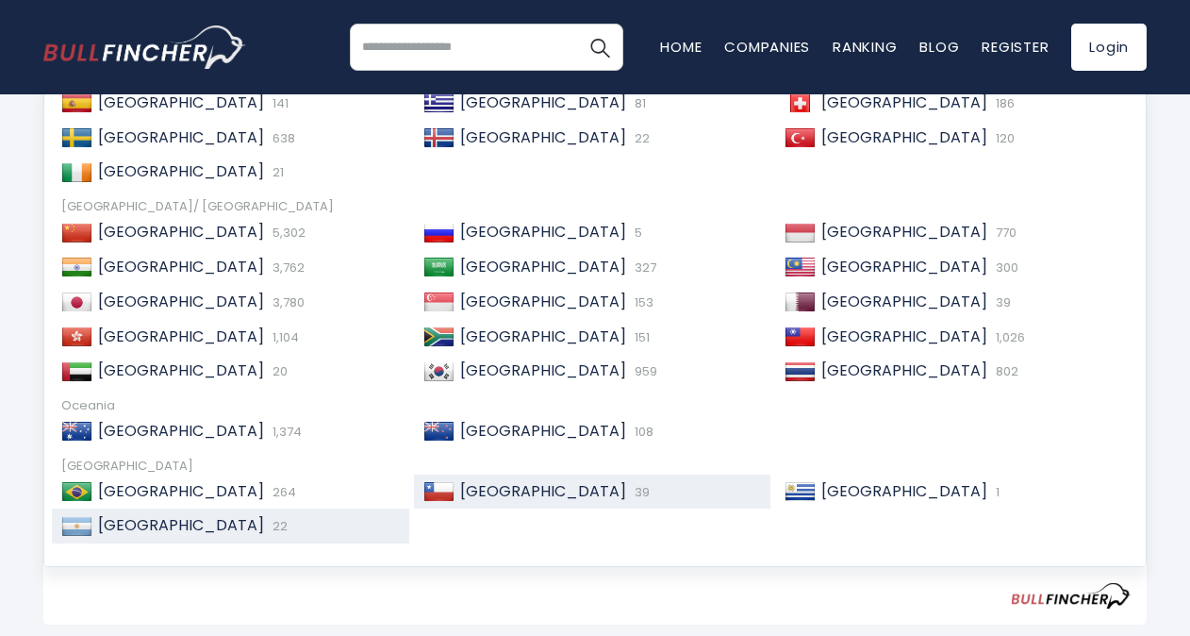
click at [455, 490] on div "Chile 39" at bounding box center [608, 492] width 307 height 20
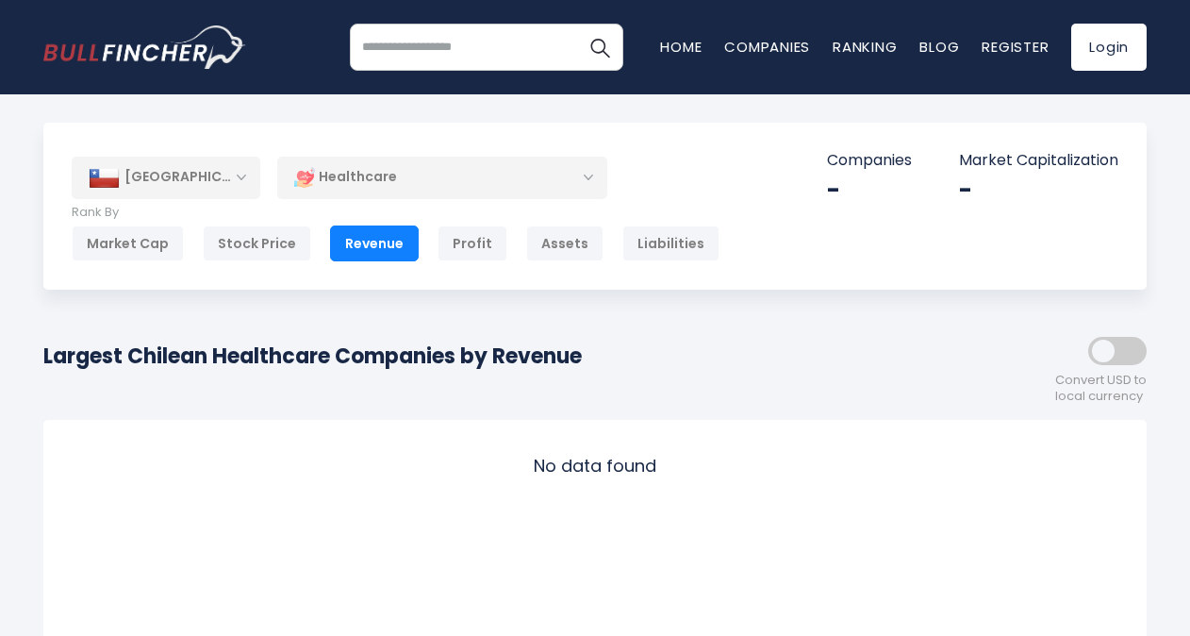
click at [239, 167] on div "[GEOGRAPHIC_DATA]" at bounding box center [166, 177] width 189 height 41
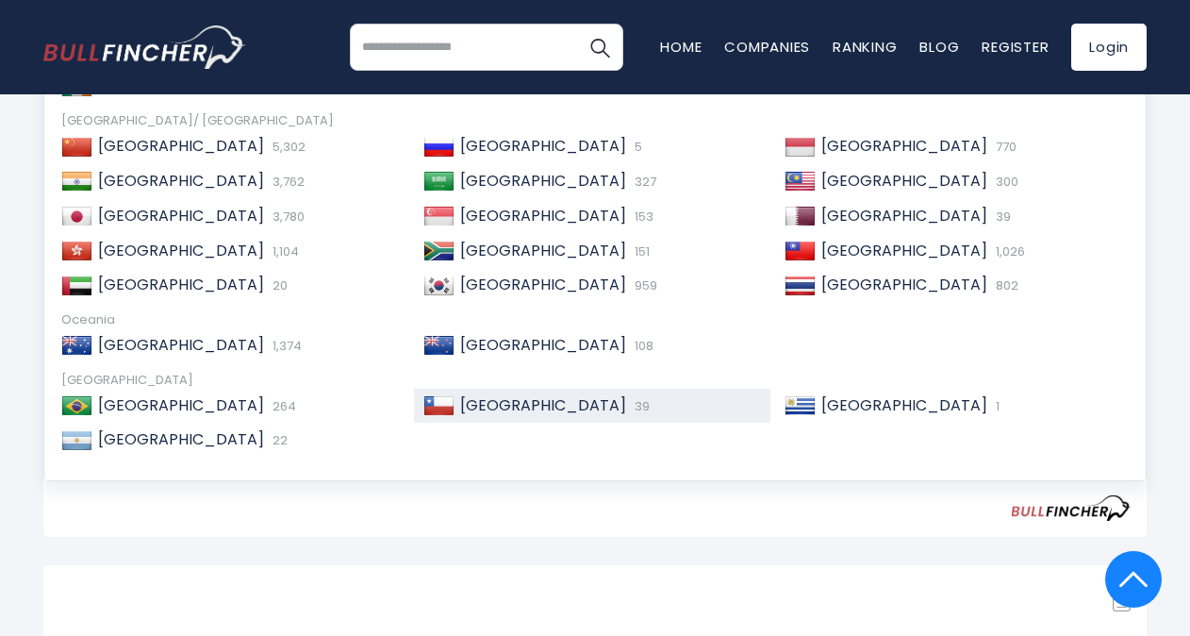
scroll to position [295, 0]
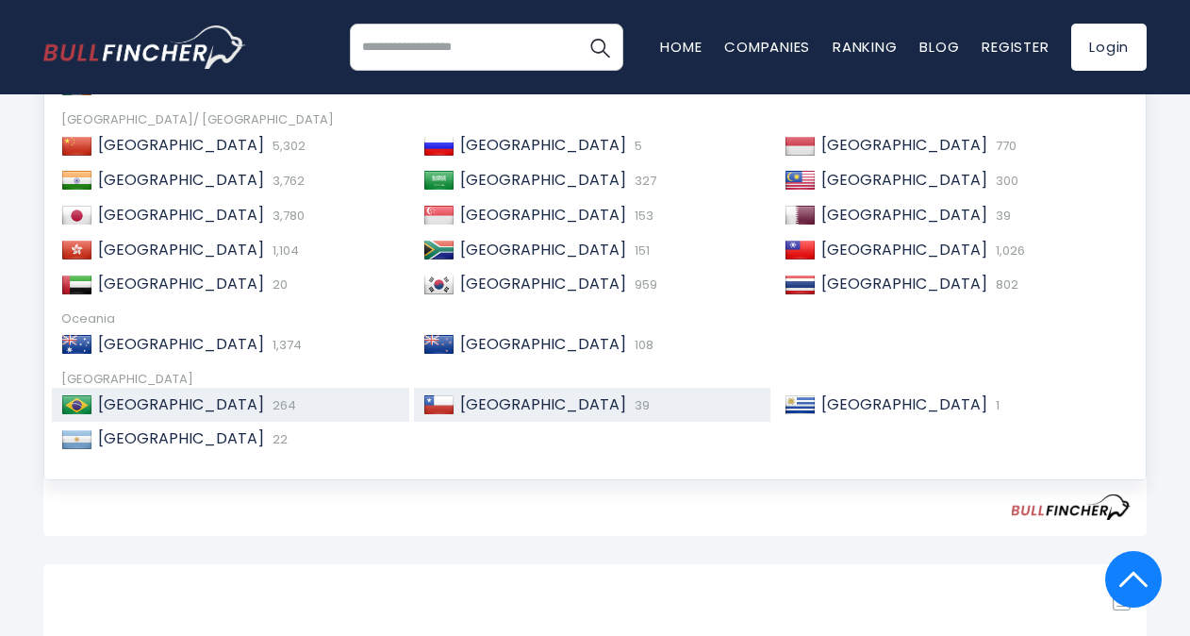
click at [268, 402] on span "264" at bounding box center [282, 405] width 28 height 18
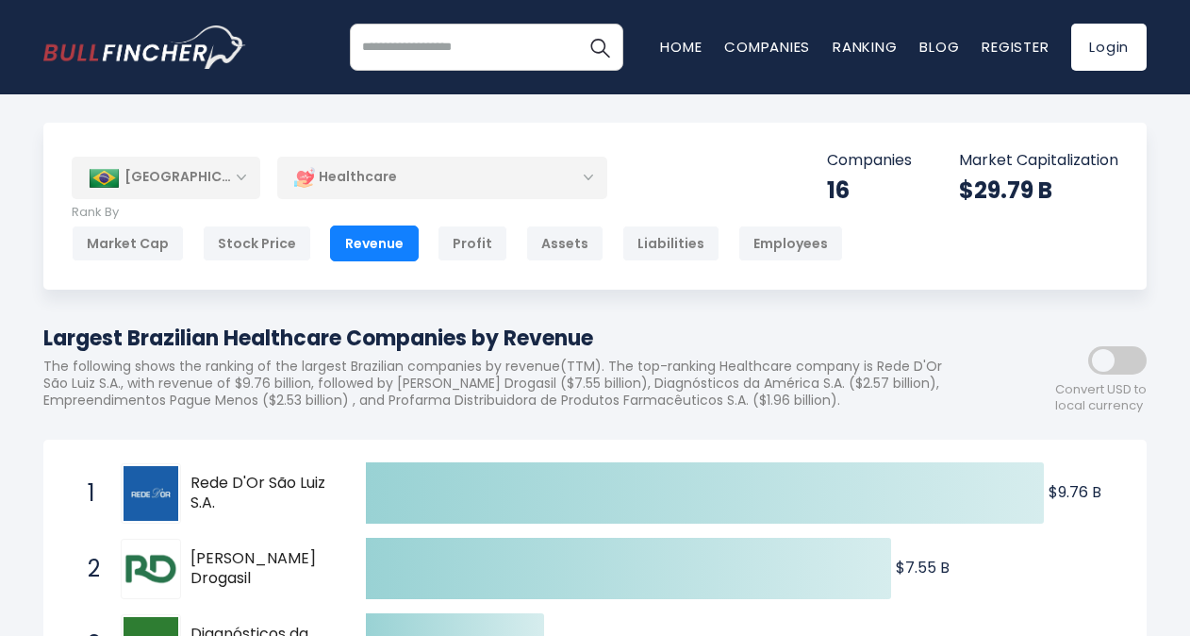
click at [236, 184] on div "[GEOGRAPHIC_DATA]" at bounding box center [166, 177] width 189 height 41
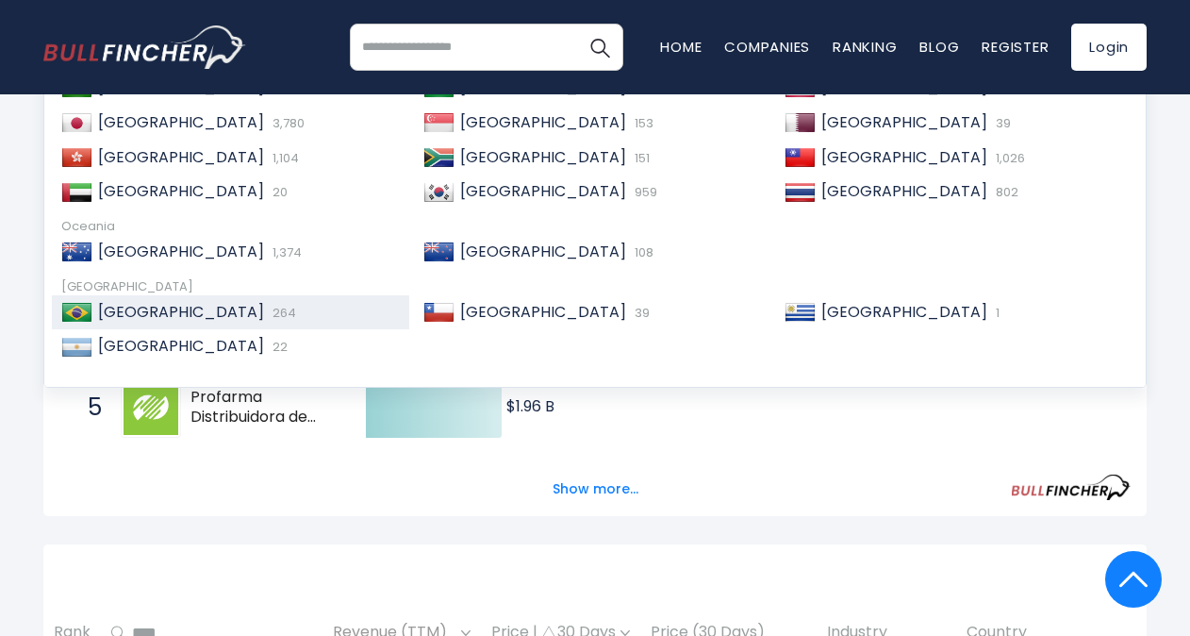
scroll to position [391, 0]
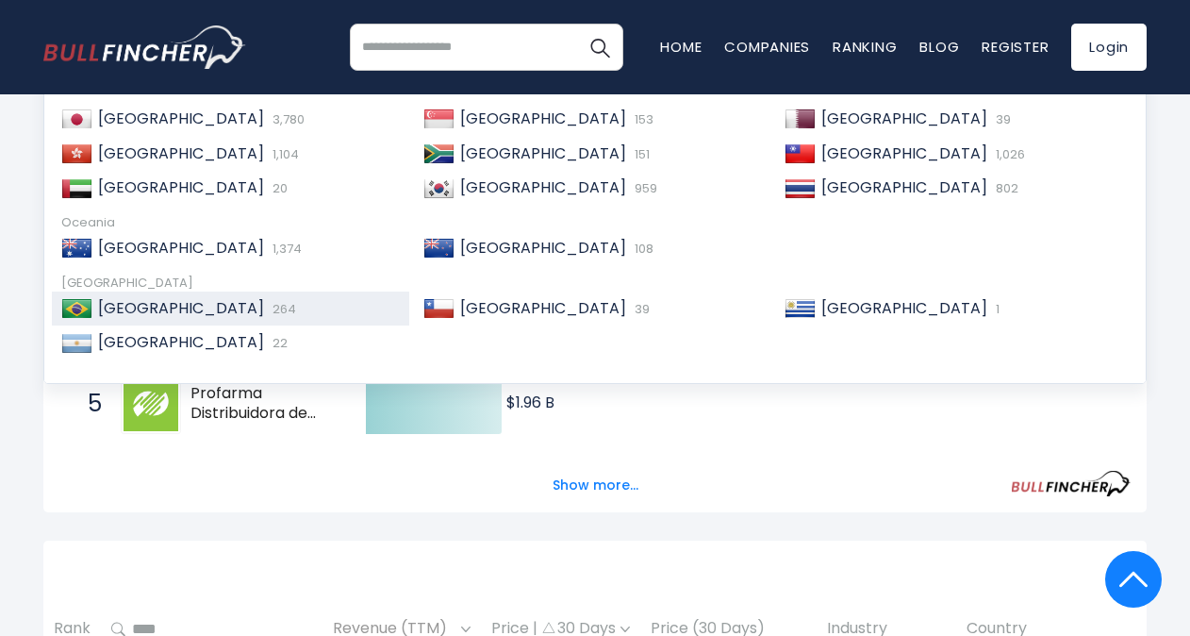
click at [247, 493] on div "Show more..." at bounding box center [594, 474] width 1071 height 53
click at [441, 58] on input "search" at bounding box center [486, 47] width 273 height 47
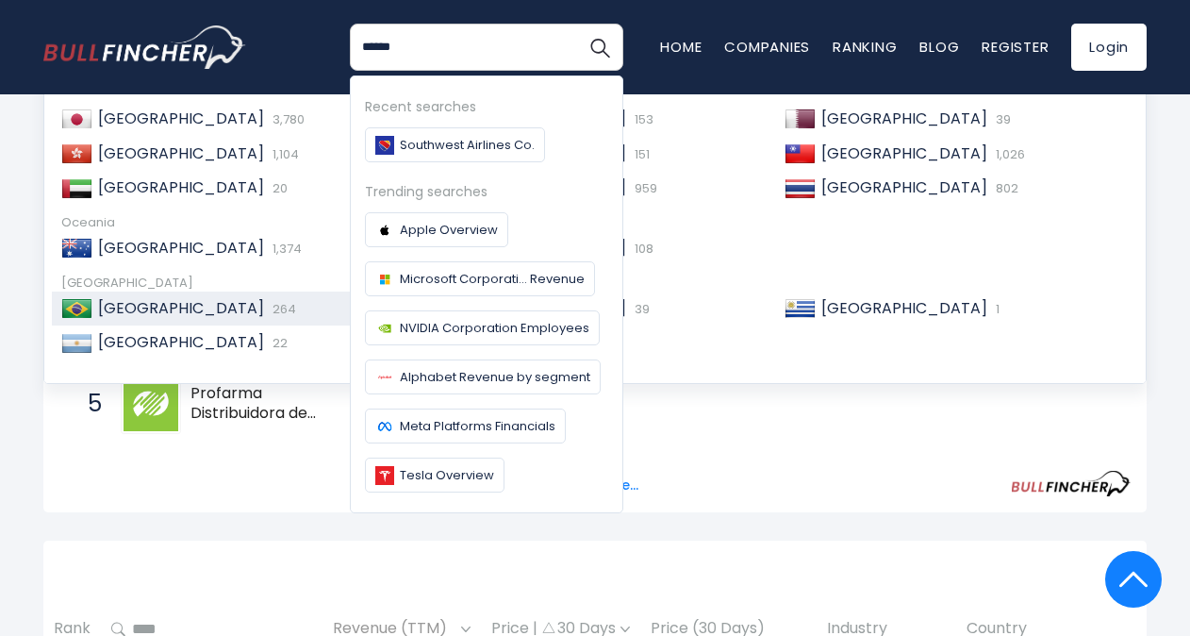
type input "******"
click at [576, 24] on button "Search" at bounding box center [599, 47] width 47 height 47
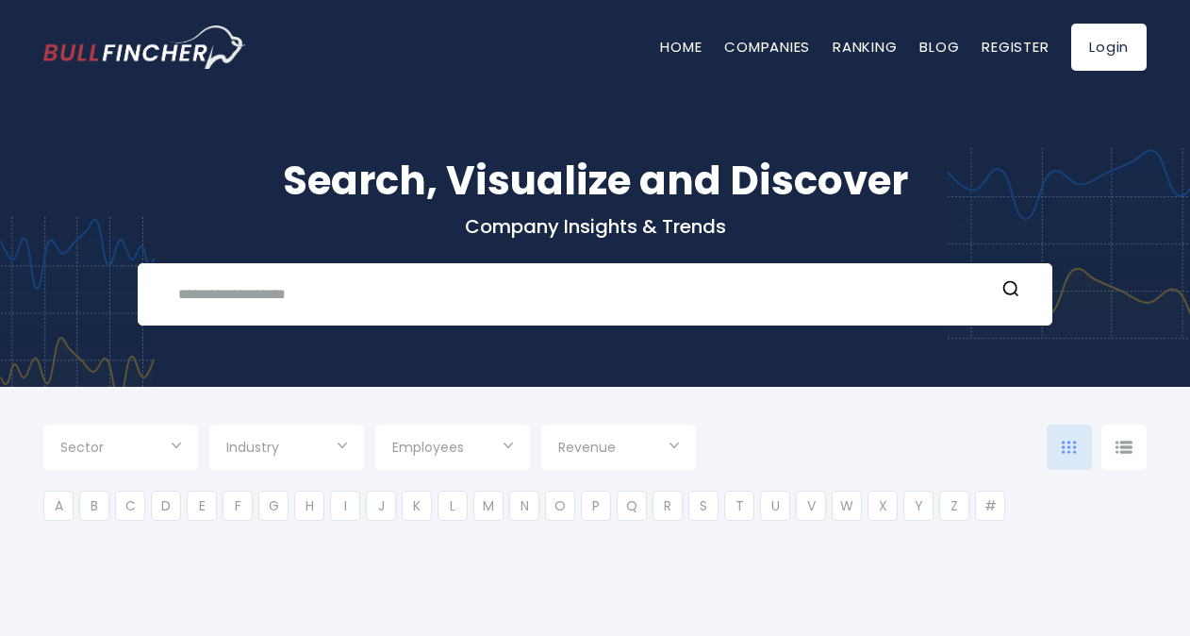
type input "***"
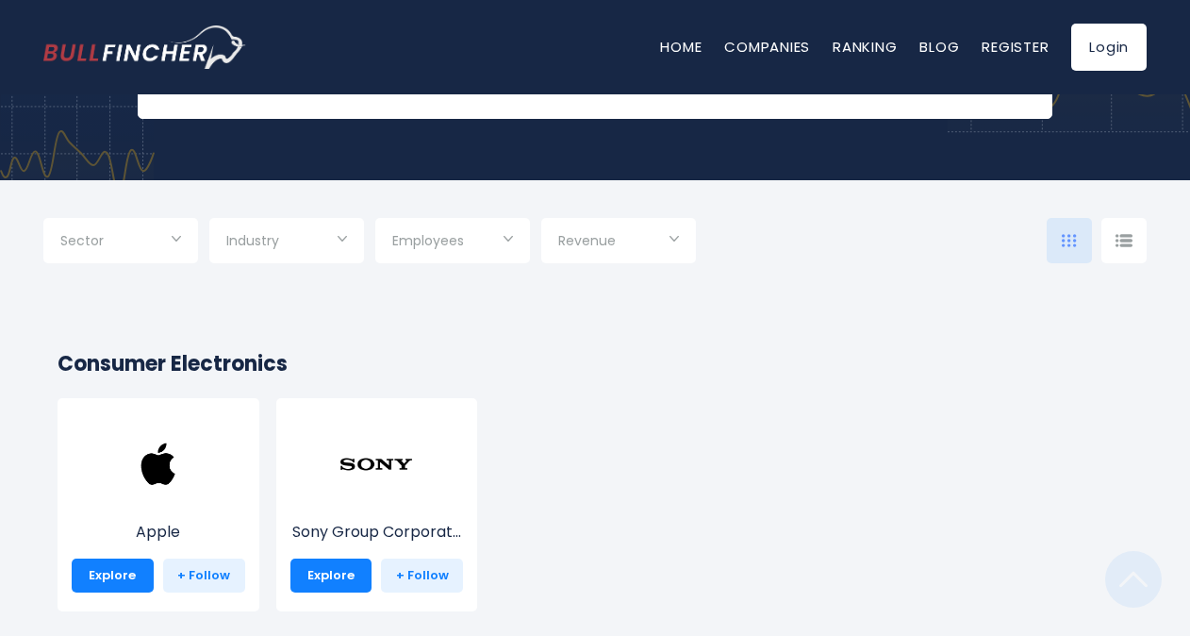
scroll to position [155, 0]
